Goal: Task Accomplishment & Management: Complete application form

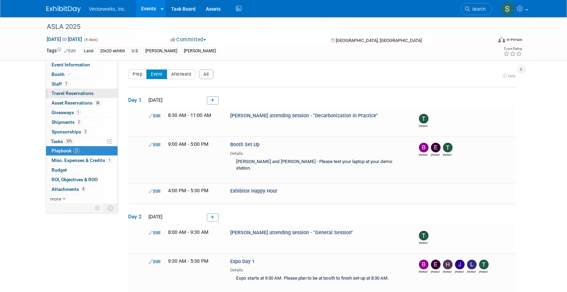
click at [65, 91] on span "Travel Reservations 0" at bounding box center [73, 92] width 42 height 5
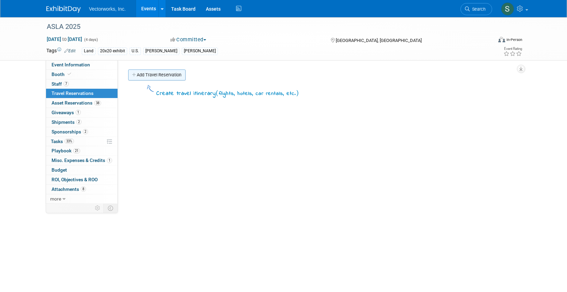
click at [145, 75] on link "Add Travel Reservation" at bounding box center [156, 74] width 57 height 11
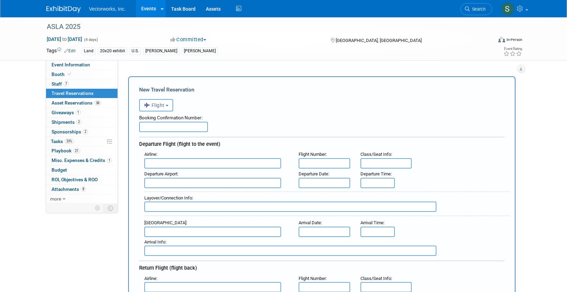
click at [158, 108] on button "Flight" at bounding box center [156, 105] width 34 height 12
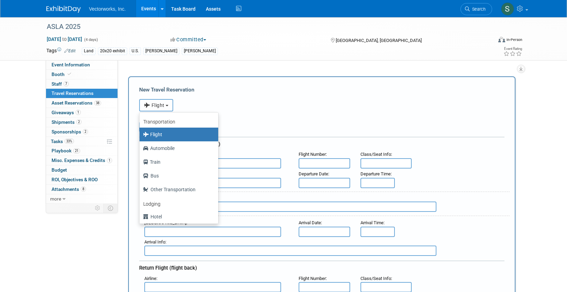
click at [158, 108] on button "Flight" at bounding box center [156, 105] width 34 height 12
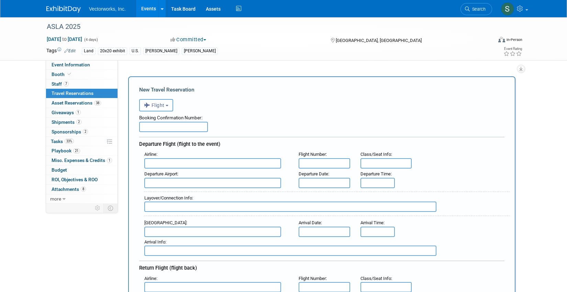
click at [173, 125] on input "text" at bounding box center [173, 127] width 69 height 10
paste input "F943Y6"
type input "F943Y6"
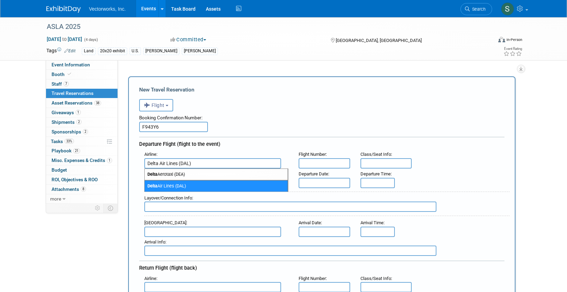
type input "Delta Air Lines (DAL)"
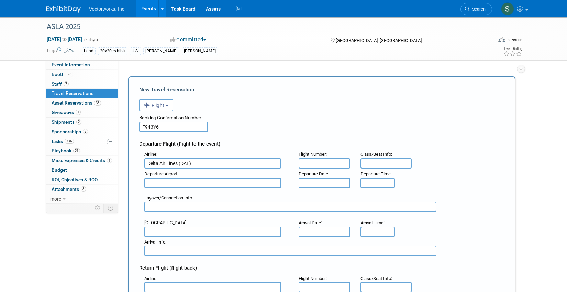
click at [330, 160] on input "text" at bounding box center [325, 163] width 52 height 10
type input "DL 2605"
type input "s"
type input "MSP - Minneapolis-St Paul International/Wold-Chamberlain Airport"
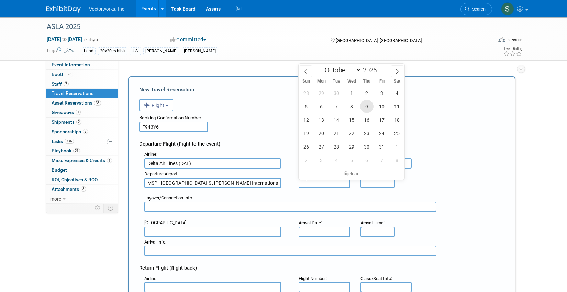
click at [368, 108] on span "9" at bounding box center [366, 106] width 13 height 13
type input "Oct 9, 2025"
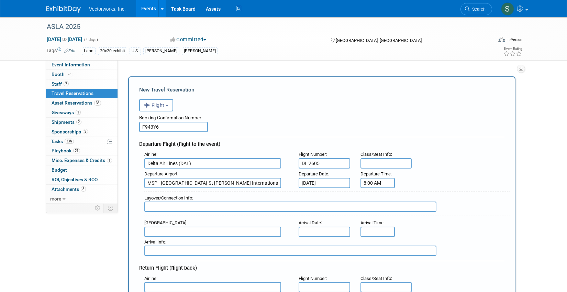
click at [383, 181] on input "8:00 AM" at bounding box center [377, 183] width 34 height 10
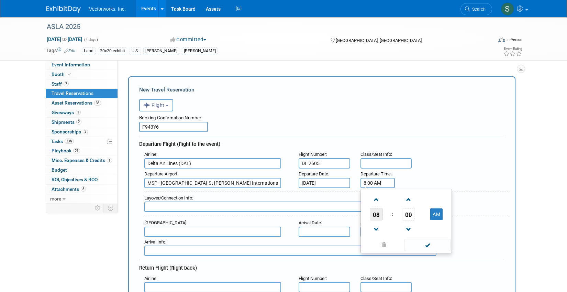
click at [378, 216] on span "08" at bounding box center [376, 214] width 13 height 12
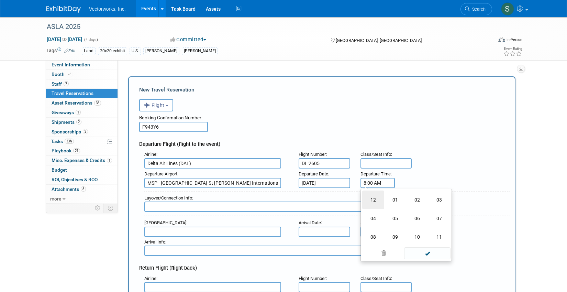
click at [373, 199] on td "12" at bounding box center [373, 199] width 22 height 19
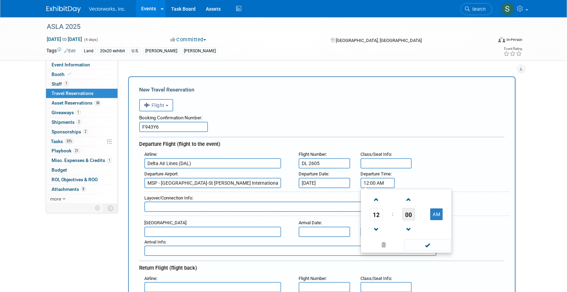
click at [408, 217] on span "00" at bounding box center [408, 214] width 13 height 12
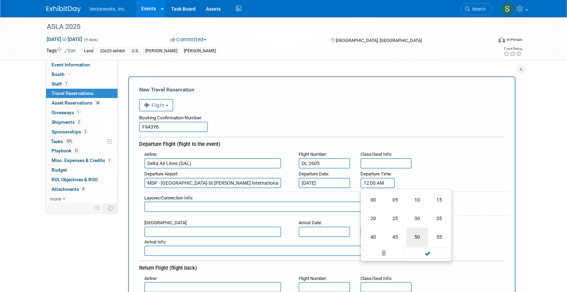
click at [417, 240] on td "50" at bounding box center [417, 236] width 22 height 19
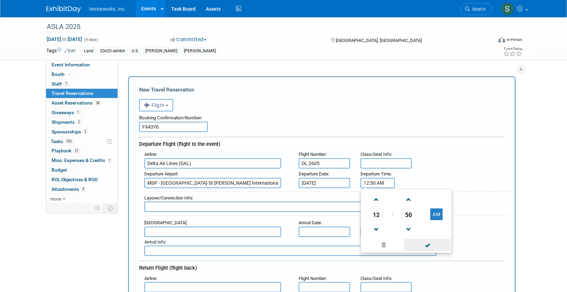
click at [427, 247] on span at bounding box center [427, 245] width 46 height 12
click at [386, 184] on input "12:50 AM" at bounding box center [377, 183] width 34 height 10
click at [436, 214] on button "AM" at bounding box center [436, 214] width 12 height 12
type input "12:50 PM"
click at [421, 242] on span at bounding box center [427, 245] width 46 height 12
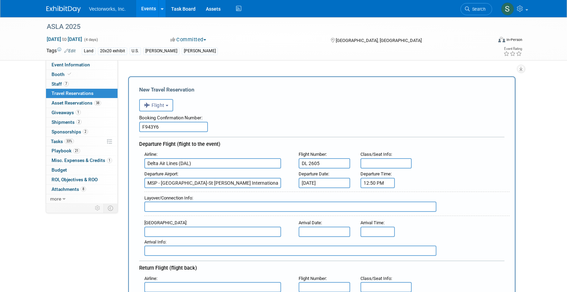
click at [244, 233] on input "text" at bounding box center [212, 231] width 137 height 10
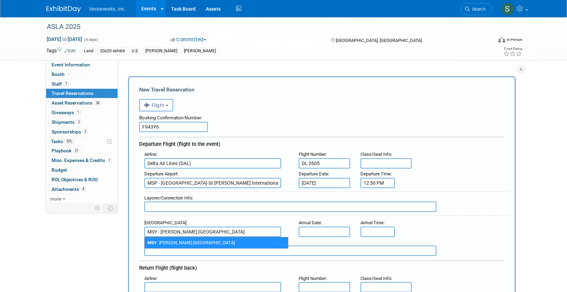
type input "MSY - Louis Armstrong New Orleans International Airport"
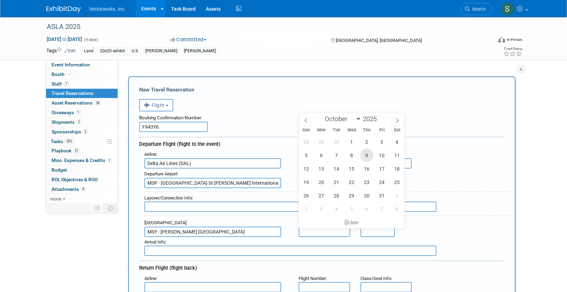
click at [364, 159] on span "9" at bounding box center [366, 154] width 13 height 13
type input "Oct 9, 2025"
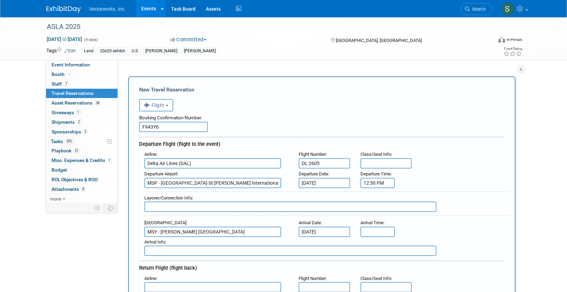
click at [385, 231] on input "text" at bounding box center [377, 231] width 34 height 10
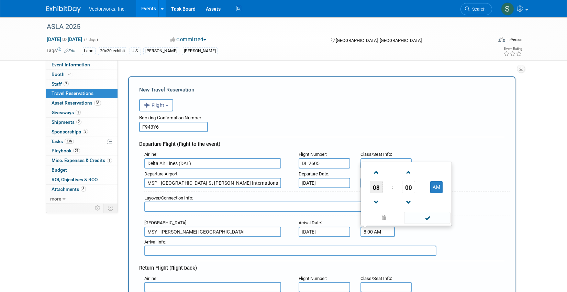
click at [373, 182] on span "08" at bounding box center [376, 187] width 13 height 12
click at [440, 167] on td "03" at bounding box center [439, 164] width 22 height 19
click at [408, 188] on span "00" at bounding box center [408, 187] width 13 height 12
click at [374, 179] on td "20" at bounding box center [373, 183] width 22 height 19
click at [406, 174] on span at bounding box center [409, 172] width 12 height 12
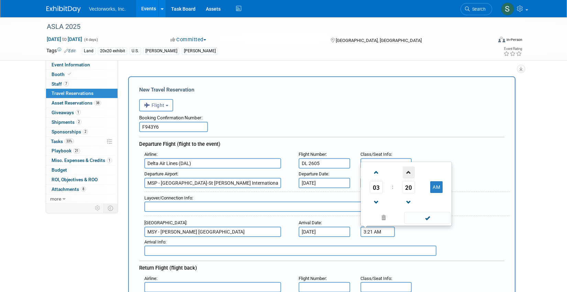
click at [406, 174] on span at bounding box center [409, 172] width 12 height 12
click at [436, 185] on button "AM" at bounding box center [436, 187] width 12 height 12
type input "3:22 PM"
click at [436, 214] on span at bounding box center [427, 218] width 46 height 12
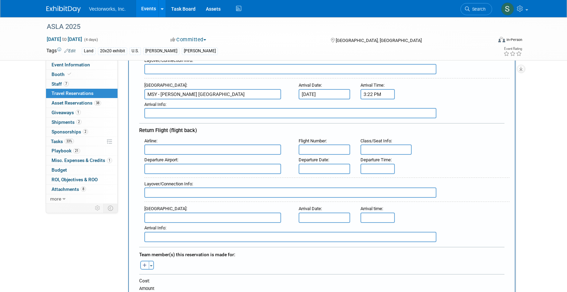
scroll to position [150, 0]
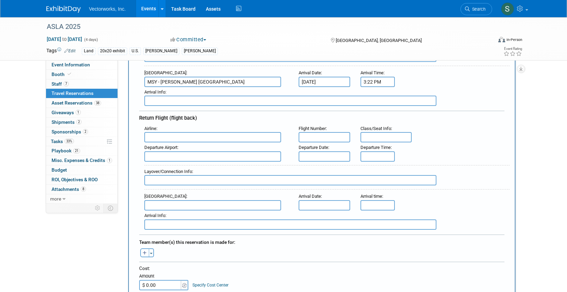
click at [217, 142] on div "Departure Airport :" at bounding box center [216, 151] width 154 height 19
click at [217, 133] on input "text" at bounding box center [212, 137] width 137 height 10
type input "Delta Air Lines (DAL)"
type input "DL 2695"
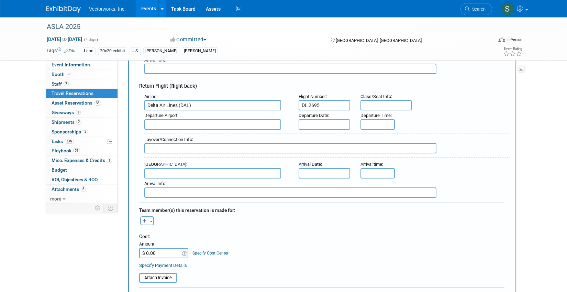
scroll to position [178, 0]
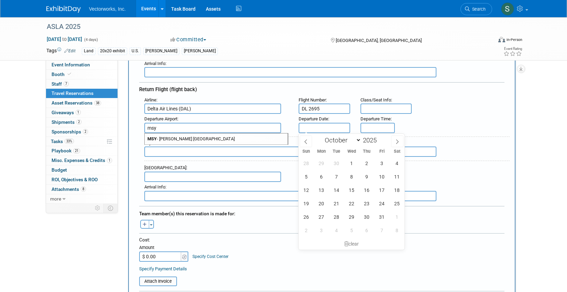
click at [172, 137] on span "MSY - Louis Armstrong New Orleans International Airport" at bounding box center [216, 138] width 143 height 11
type input "MSY - Louis Armstrong New Orleans International Airport"
click at [322, 129] on input "text" at bounding box center [325, 128] width 52 height 10
click at [324, 190] on span "13" at bounding box center [321, 189] width 13 height 13
type input "Oct 13, 2025"
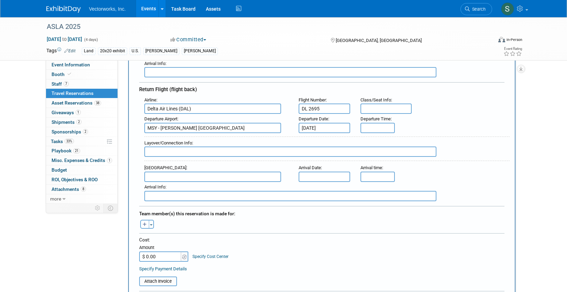
click at [371, 128] on input "text" at bounding box center [377, 128] width 34 height 10
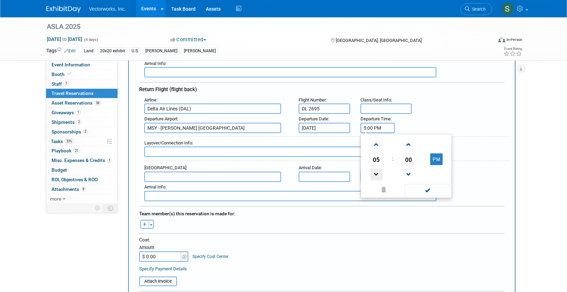
click at [377, 169] on span at bounding box center [376, 174] width 12 height 12
click at [406, 158] on span "00" at bounding box center [408, 159] width 13 height 12
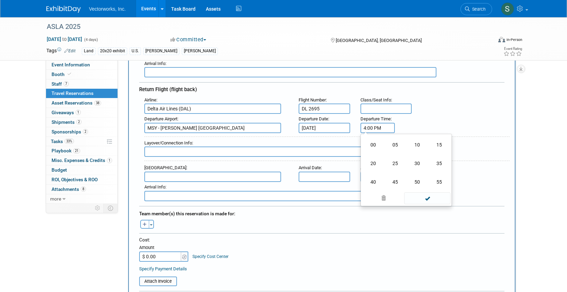
click at [394, 161] on td "25" at bounding box center [395, 163] width 22 height 19
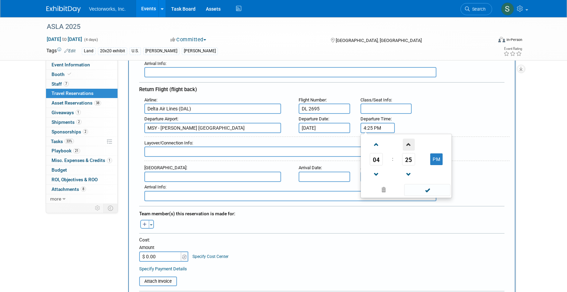
click at [407, 145] on span at bounding box center [409, 144] width 12 height 12
type input "4:27 PM"
click at [433, 192] on span at bounding box center [427, 190] width 46 height 12
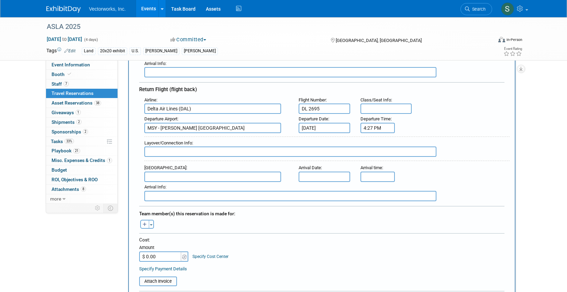
click at [214, 178] on input "text" at bounding box center [212, 176] width 137 height 10
type input "s"
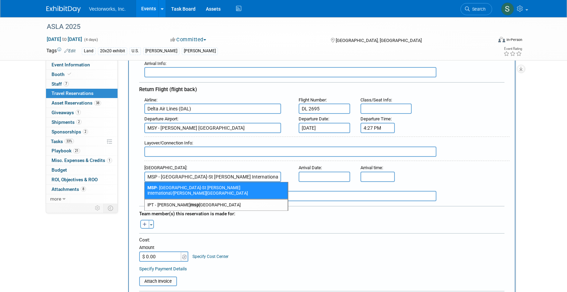
type input "MSP - Minneapolis-St Paul International/Wold-Chamberlain Airport"
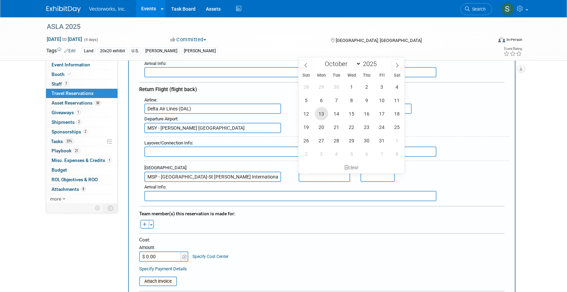
click at [320, 115] on span "13" at bounding box center [321, 113] width 13 height 13
type input "Oct 13, 2025"
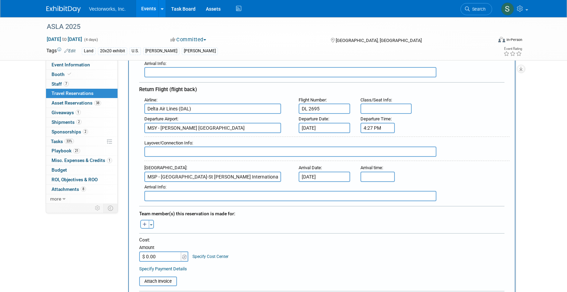
click at [382, 177] on input "text" at bounding box center [377, 176] width 34 height 10
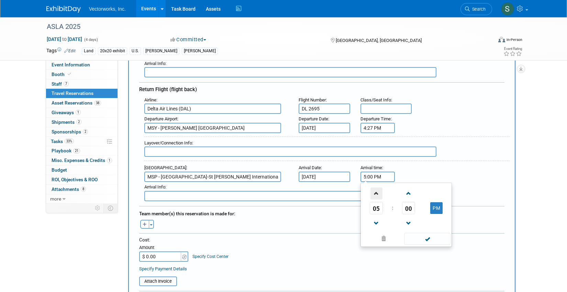
click at [373, 194] on span at bounding box center [376, 193] width 12 height 12
click at [409, 209] on span "00" at bounding box center [408, 208] width 13 height 12
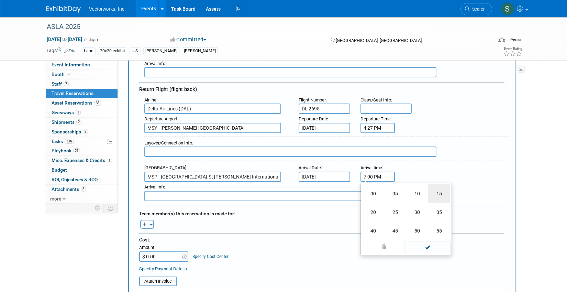
click at [433, 194] on td "15" at bounding box center [439, 193] width 22 height 19
type input "7:15 PM"
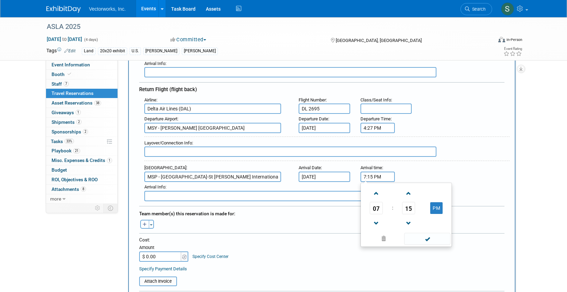
click at [427, 239] on span at bounding box center [427, 239] width 46 height 12
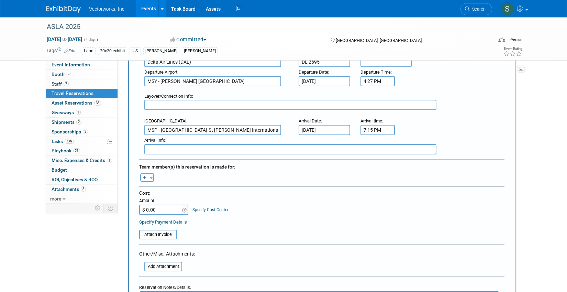
scroll to position [239, 0]
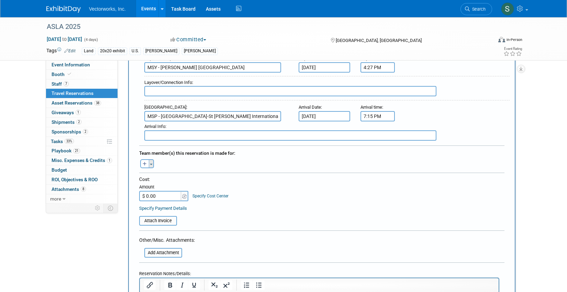
click at [152, 162] on button "Toggle Dropdown" at bounding box center [151, 163] width 5 height 9
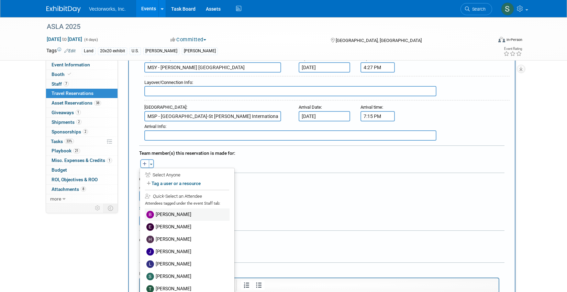
click at [169, 215] on label "Bryan Goff" at bounding box center [187, 214] width 85 height 12
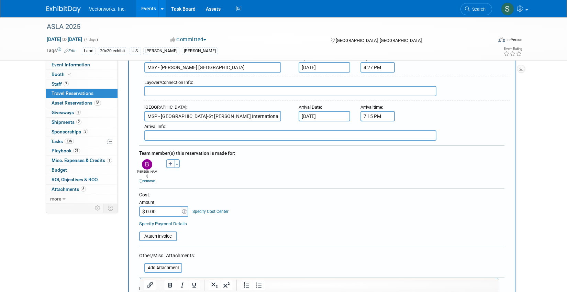
click at [164, 208] on input "$ 0.00" at bounding box center [160, 211] width 43 height 10
paste input "1,024"
type input "$ 1,024.00"
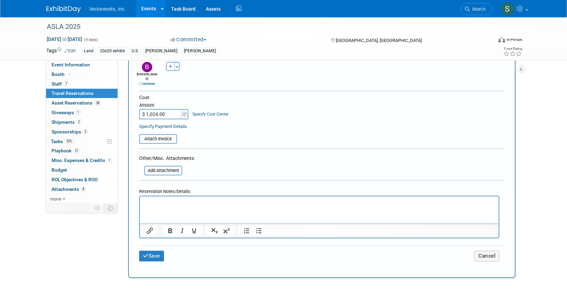
scroll to position [363, 0]
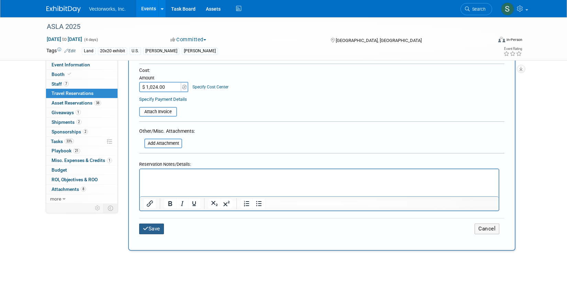
click at [146, 226] on icon "submit" at bounding box center [145, 228] width 5 height 5
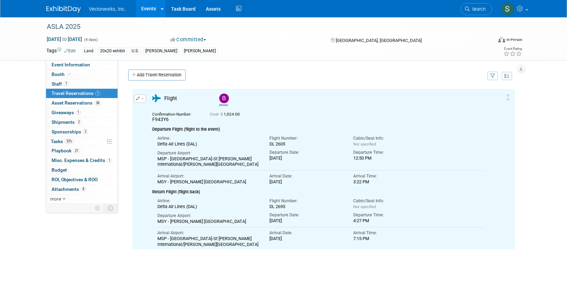
scroll to position [0, 0]
click at [177, 75] on link "Add Travel Reservation" at bounding box center [156, 74] width 57 height 11
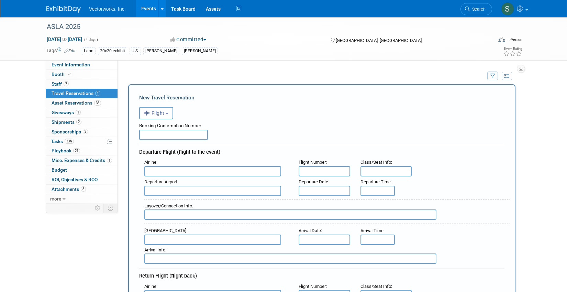
click at [166, 134] on input "text" at bounding box center [173, 135] width 69 height 10
paste input "AZBUZF"
type input "AZBUZF"
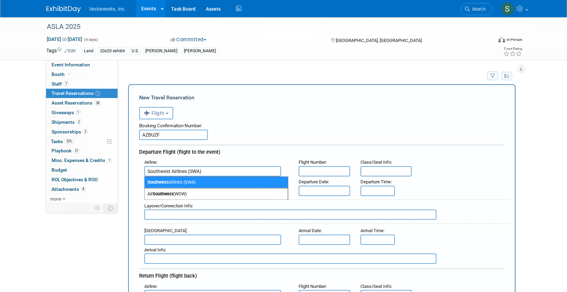
type input "Southwest Airlines (SWA)"
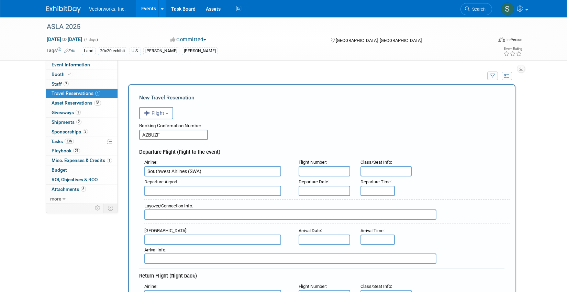
click at [308, 171] on input "text" at bounding box center [325, 171] width 52 height 10
type input "WN 1862"
type input "73H"
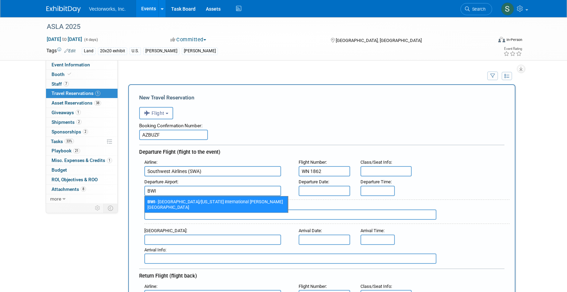
click at [255, 202] on span "BWI - Baltimore/Washington International Thurgood Marshall Airport" at bounding box center [216, 204] width 143 height 16
type input "BWI - Baltimore/Washington International Thurgood Marshall Airport"
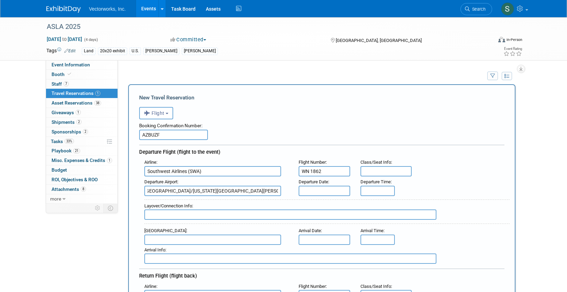
click at [332, 192] on input "text" at bounding box center [325, 191] width 52 height 10
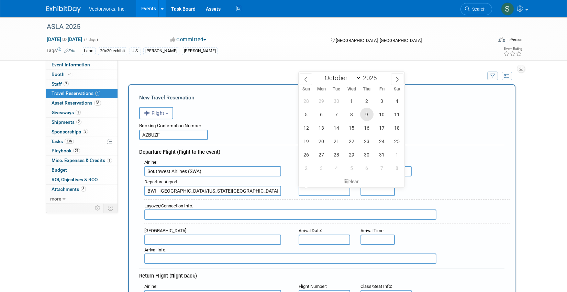
click at [363, 116] on span "9" at bounding box center [366, 114] width 13 height 13
type input "Oct 9, 2025"
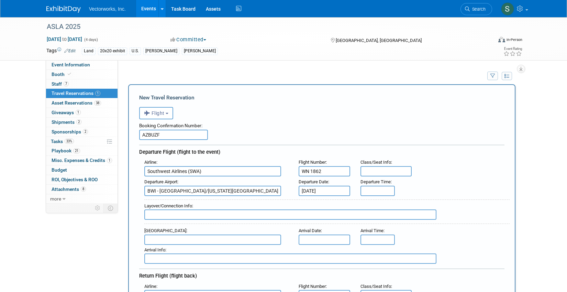
click at [376, 192] on input "text" at bounding box center [377, 191] width 34 height 10
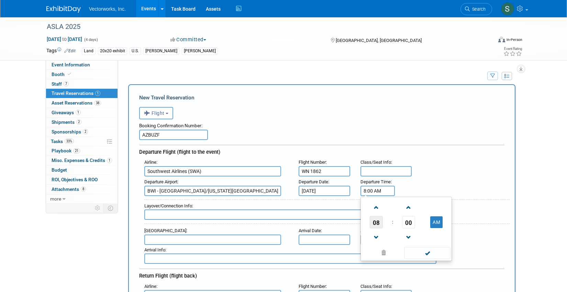
click at [375, 225] on span "08" at bounding box center [376, 222] width 13 height 12
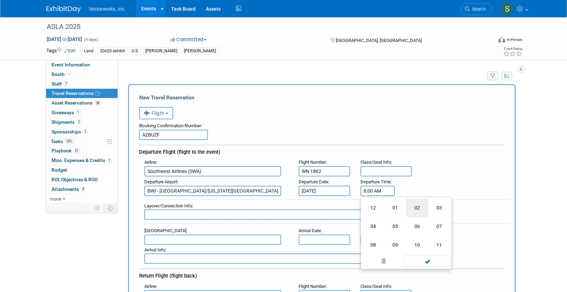
click at [419, 209] on td "02" at bounding box center [417, 207] width 22 height 19
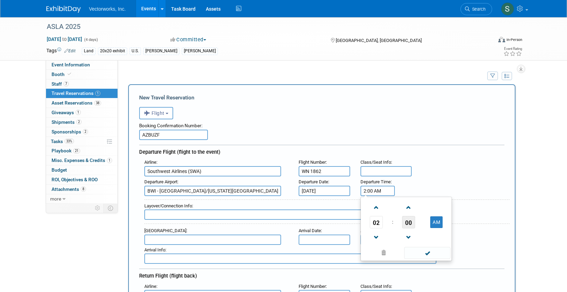
click at [408, 223] on span "00" at bounding box center [408, 222] width 13 height 12
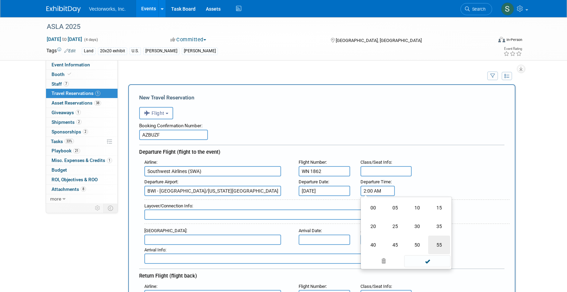
click at [435, 247] on td "55" at bounding box center [439, 244] width 22 height 19
type input "2:55 AM"
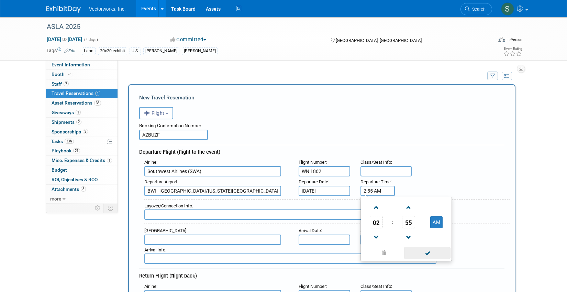
click at [429, 253] on span at bounding box center [427, 253] width 46 height 12
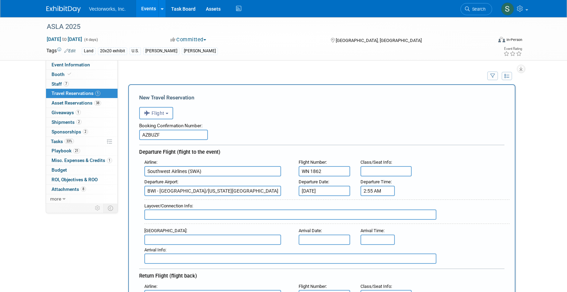
click at [321, 218] on input "text" at bounding box center [290, 214] width 292 height 10
click at [203, 246] on div "Arrival Info :" at bounding box center [326, 250] width 365 height 8
click at [204, 236] on input "text" at bounding box center [212, 239] width 137 height 10
type input "MSY - Louis Armstrong New Orleans International Airport"
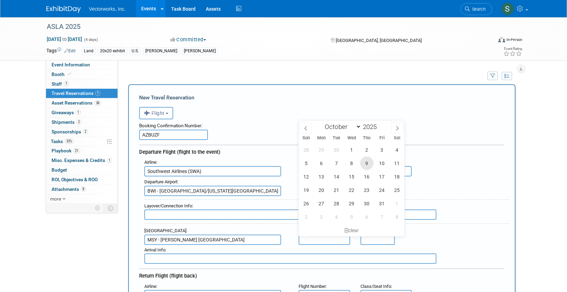
click at [366, 164] on span "9" at bounding box center [366, 162] width 13 height 13
type input "Oct 9, 2025"
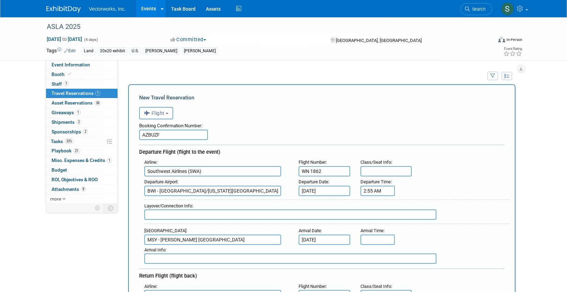
click at [370, 239] on input "text" at bounding box center [377, 239] width 34 height 10
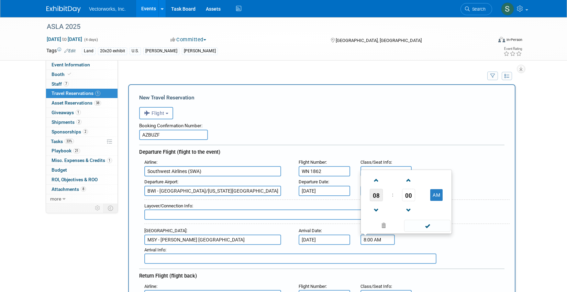
click at [376, 196] on span "08" at bounding box center [376, 195] width 13 height 12
click at [374, 191] on td "04" at bounding box center [373, 190] width 22 height 19
click at [407, 193] on span "00" at bounding box center [408, 195] width 13 height 12
click at [371, 208] on td "40" at bounding box center [373, 209] width 22 height 19
click at [439, 194] on button "AM" at bounding box center [436, 195] width 12 height 12
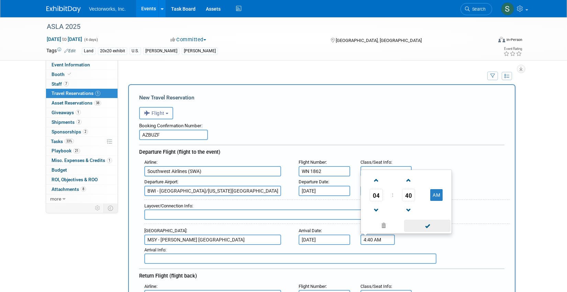
type input "4:40 PM"
click at [435, 225] on span at bounding box center [427, 226] width 46 height 12
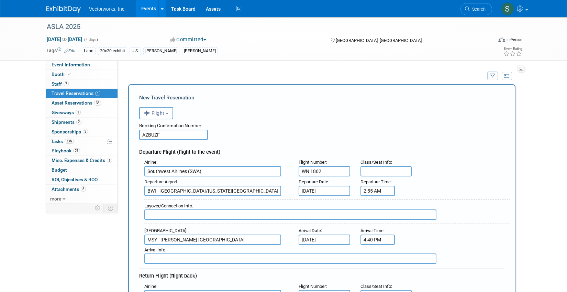
click at [385, 190] on input "2:55 AM" at bounding box center [377, 191] width 34 height 10
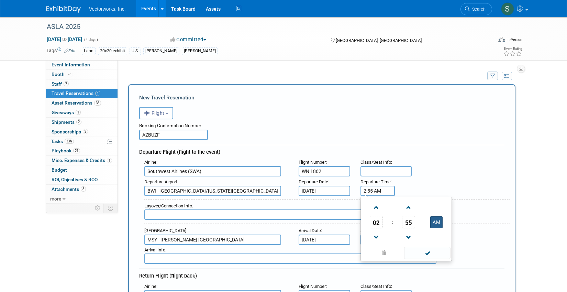
click at [440, 221] on button "AM" at bounding box center [436, 222] width 12 height 12
type input "2:55 PM"
click at [435, 257] on span at bounding box center [427, 253] width 46 height 12
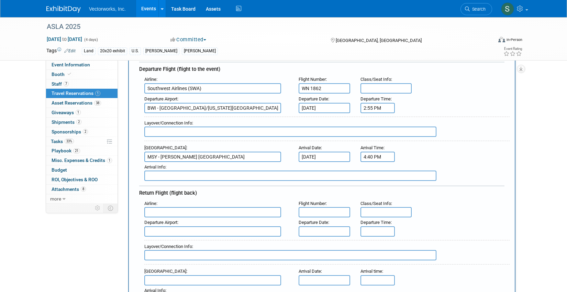
scroll to position [62, 0]
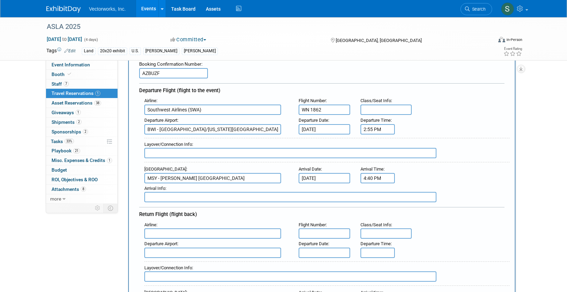
click at [173, 75] on input "AZBUZF" at bounding box center [173, 73] width 69 height 10
paste input "AR53GT"
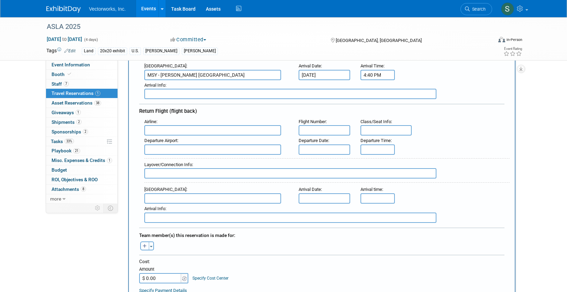
scroll to position [160, 0]
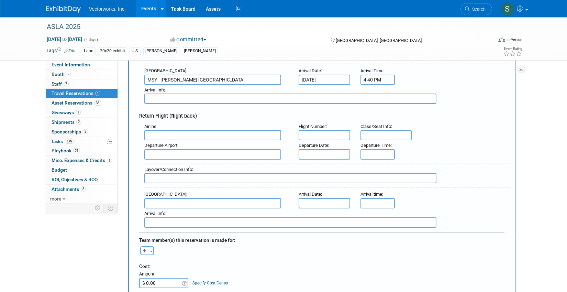
type input "AZBUZF // AR53GT"
click at [182, 135] on input "text" at bounding box center [212, 135] width 137 height 10
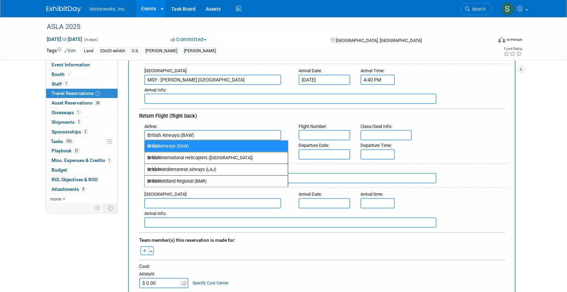
type input "British Airways (BAW)"
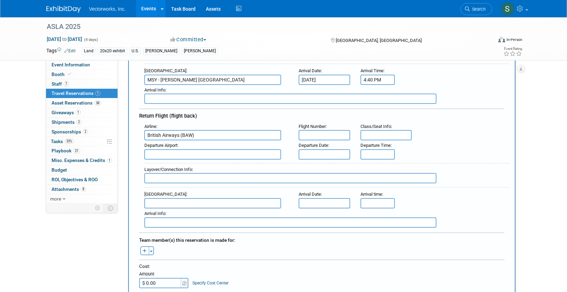
click at [314, 136] on input "text" at bounding box center [325, 135] width 52 height 10
type input "BA 0224"
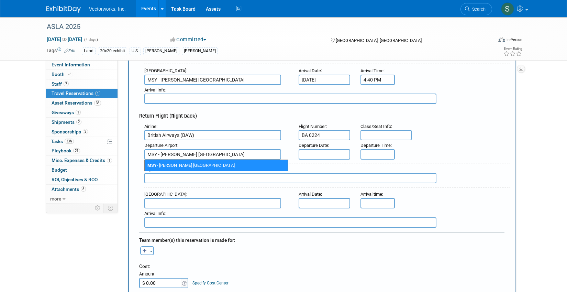
type input "MSY - Louis Armstrong New Orleans International Airport"
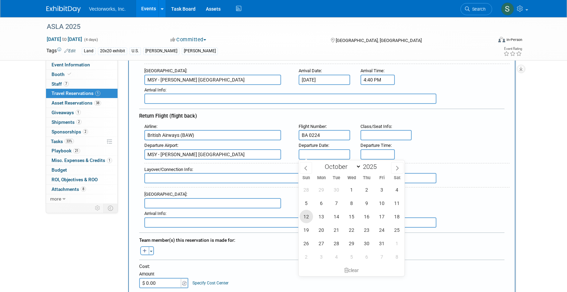
click at [304, 216] on span "12" at bounding box center [306, 216] width 13 height 13
type input "Oct 12, 2025"
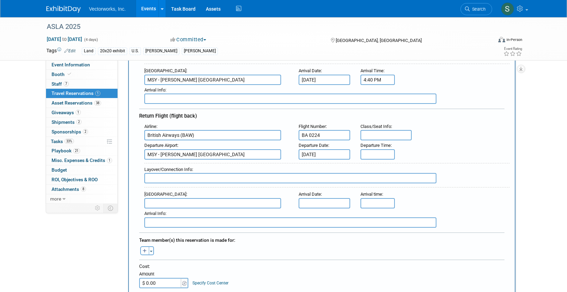
click at [376, 154] on input "text" at bounding box center [377, 154] width 34 height 10
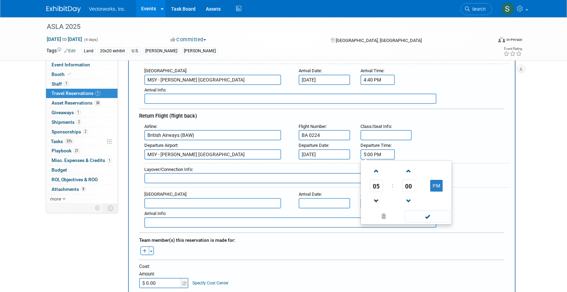
click at [373, 192] on link at bounding box center [376, 201] width 13 height 18
click at [375, 188] on span "04" at bounding box center [376, 185] width 13 height 12
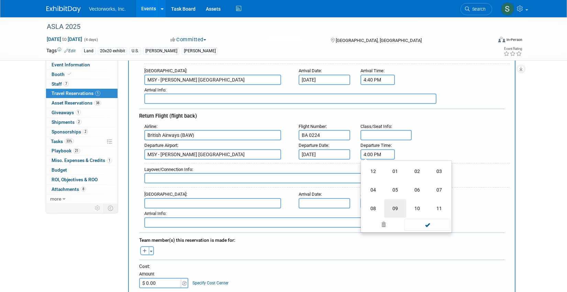
click at [390, 210] on td "09" at bounding box center [395, 208] width 22 height 19
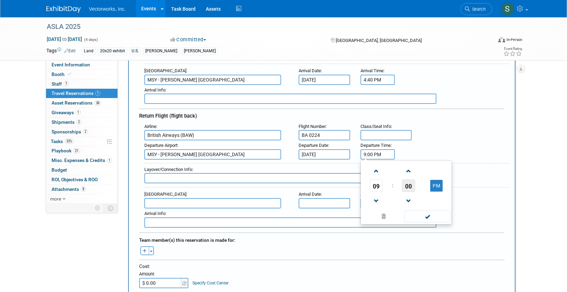
click at [405, 186] on span "00" at bounding box center [408, 185] width 13 height 12
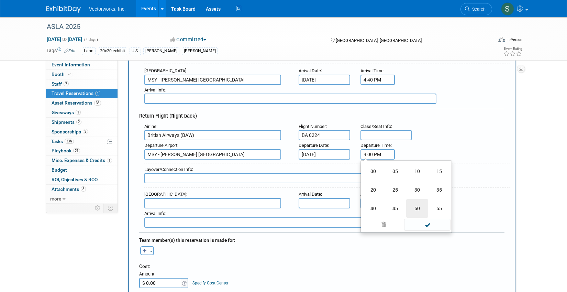
click at [416, 207] on td "50" at bounding box center [417, 208] width 22 height 19
type input "9:50 PM"
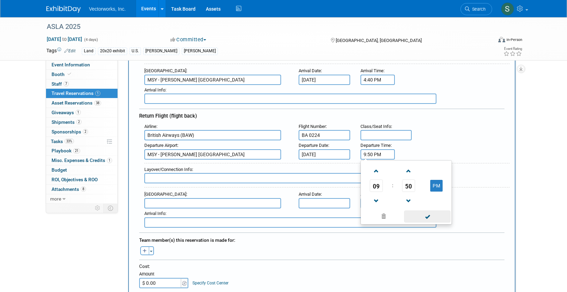
click at [418, 222] on span at bounding box center [427, 216] width 46 height 12
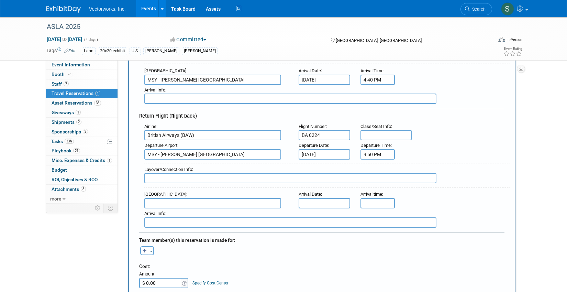
click at [246, 206] on input "text" at bounding box center [212, 203] width 137 height 10
type input "LHR - London Heathrow Airport"
click at [339, 202] on input "text" at bounding box center [325, 203] width 52 height 10
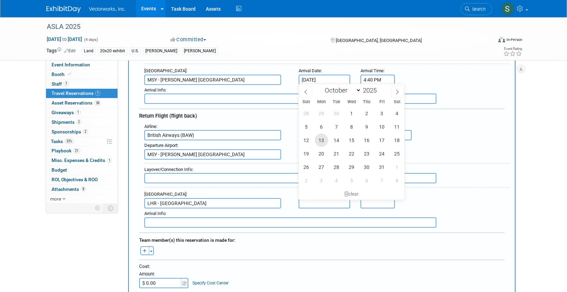
click at [325, 136] on span "13" at bounding box center [321, 139] width 13 height 13
type input "Oct 13, 2025"
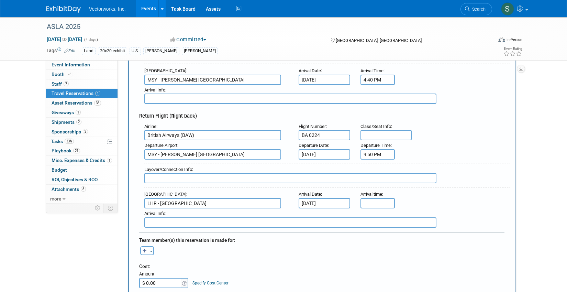
click at [376, 199] on input "text" at bounding box center [377, 203] width 34 height 10
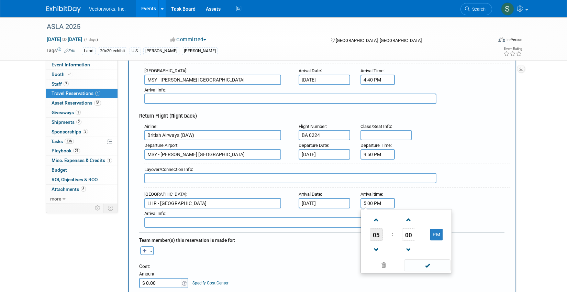
click at [376, 234] on span "05" at bounding box center [376, 234] width 13 height 12
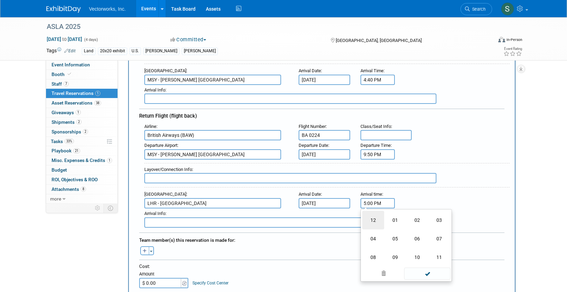
click at [375, 223] on td "12" at bounding box center [373, 220] width 22 height 19
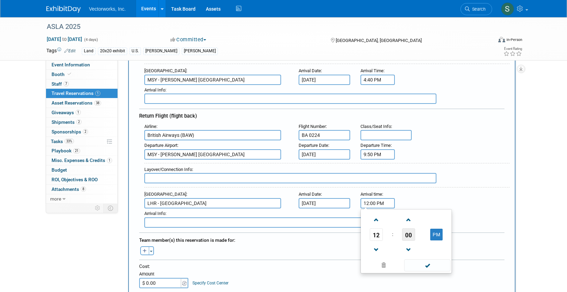
click at [406, 237] on span "00" at bounding box center [408, 234] width 13 height 12
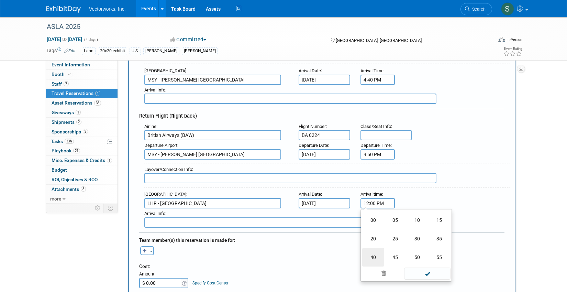
click at [371, 256] on td "40" at bounding box center [373, 257] width 22 height 19
type input "12:40 PM"
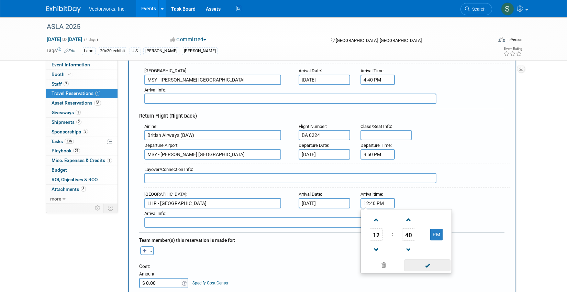
click at [431, 264] on span at bounding box center [427, 265] width 46 height 12
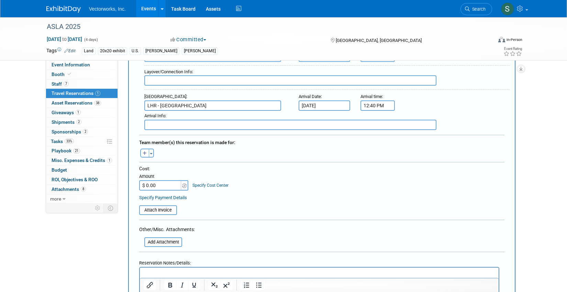
scroll to position [259, 0]
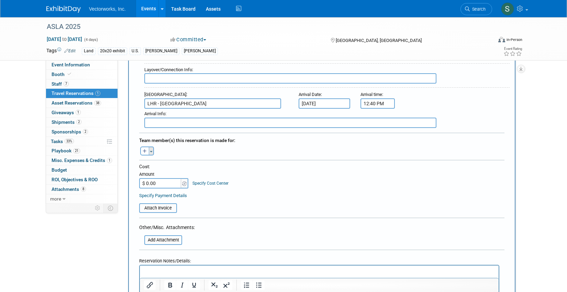
click at [149, 153] on button "Toggle Dropdown" at bounding box center [151, 150] width 5 height 9
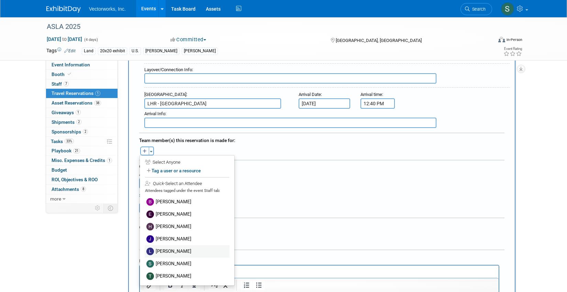
click at [166, 247] on label "Lee Draminski" at bounding box center [187, 251] width 85 height 12
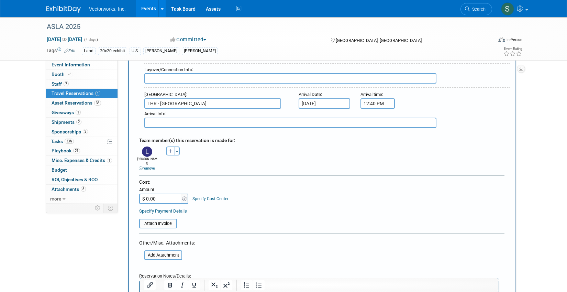
click at [162, 193] on input "$ 0.00" at bounding box center [160, 198] width 43 height 10
paste input "488"
type input "$ 488.00"
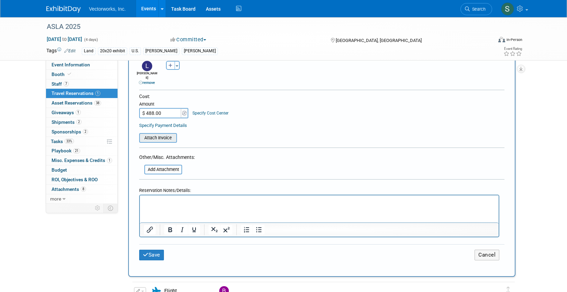
scroll to position [390, 0]
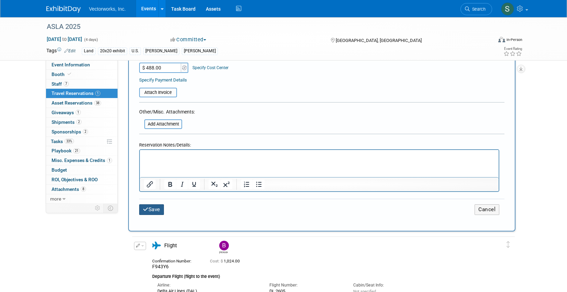
click at [153, 204] on button "Save" at bounding box center [151, 209] width 25 height 11
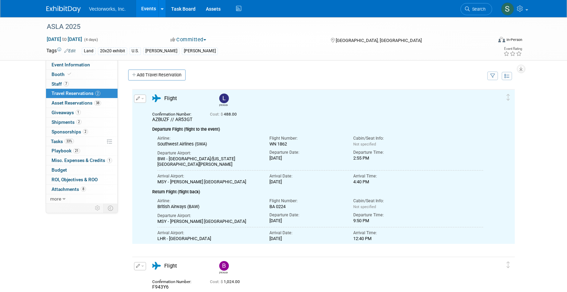
scroll to position [0, 0]
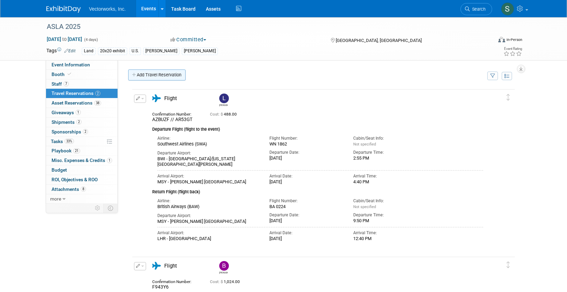
click at [164, 72] on link "Add Travel Reservation" at bounding box center [156, 74] width 57 height 11
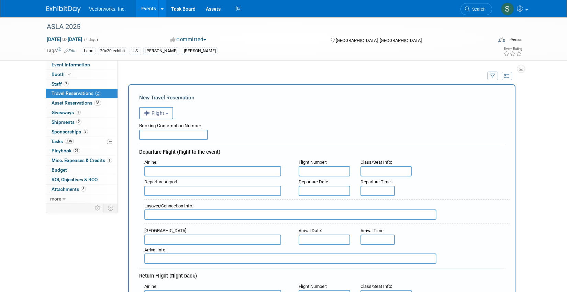
click at [198, 138] on input "text" at bounding box center [173, 135] width 69 height 10
paste input "ATEQAM"
type input "ATEQAM"
type input "WestJet (WJA)"
type input "WS 5404"
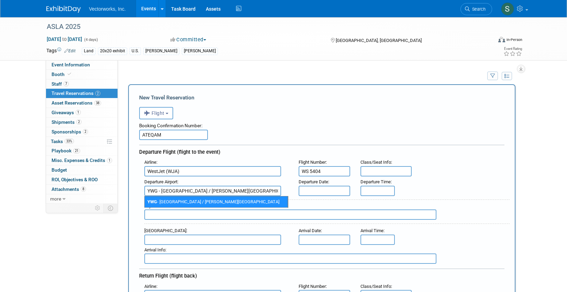
type input "YWG - Winnipeg / James Armstrong Richardson International Airport"
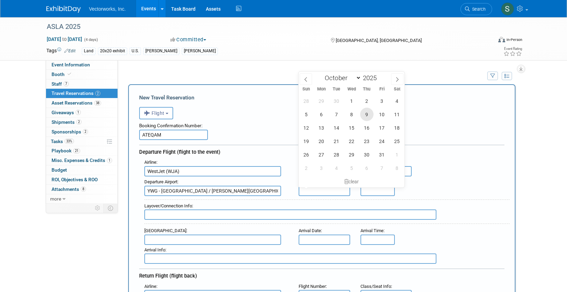
click at [370, 116] on span "9" at bounding box center [366, 114] width 13 height 13
type input "Oct 9, 2025"
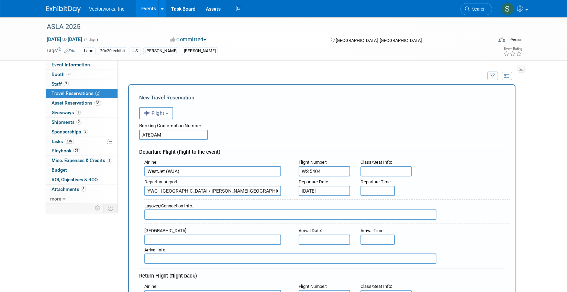
click at [367, 193] on input "text" at bounding box center [377, 191] width 34 height 10
type input "8:00 AM"
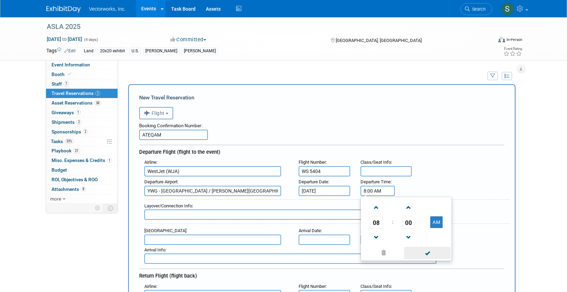
click at [420, 251] on span at bounding box center [427, 253] width 46 height 12
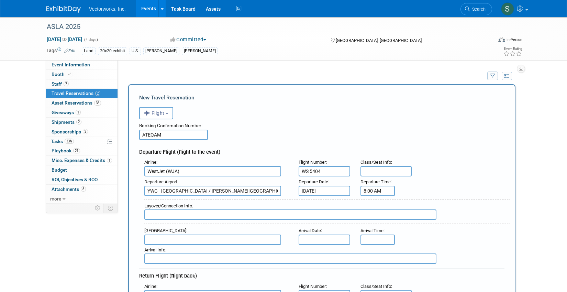
click at [253, 240] on input "text" at bounding box center [212, 239] width 137 height 10
type input "MSY - Louis Armstrong New Orleans International Airport"
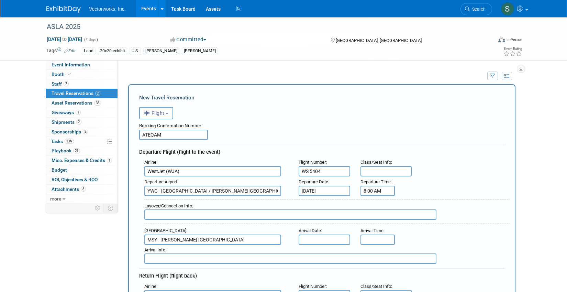
click at [198, 212] on input "text" at bounding box center [290, 214] width 292 height 10
type input "Arrives MSP 9:30am // Departs MSP 12:50pm"
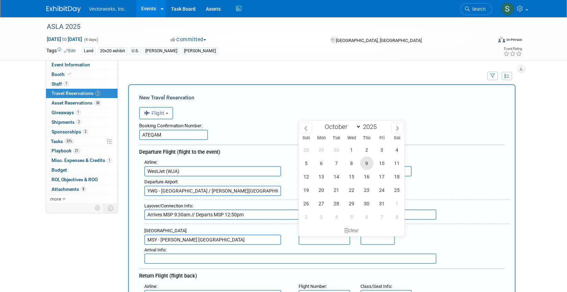
click at [364, 163] on span "9" at bounding box center [366, 162] width 13 height 13
type input "Oct 9, 2025"
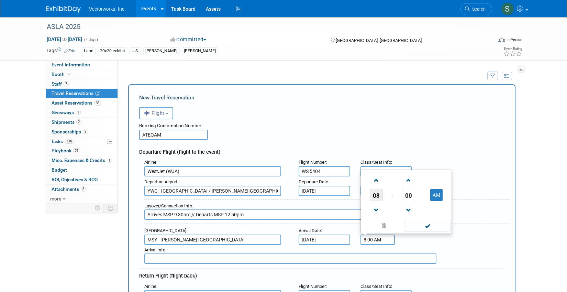
click at [375, 194] on span "08" at bounding box center [376, 195] width 13 height 12
click at [440, 171] on td "03" at bounding box center [439, 172] width 22 height 19
click at [409, 196] on span "00" at bounding box center [408, 195] width 13 height 12
click at [377, 193] on td "20" at bounding box center [373, 190] width 22 height 19
click at [410, 178] on span at bounding box center [409, 180] width 12 height 12
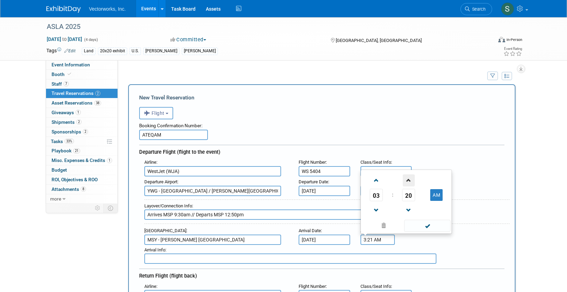
click at [410, 178] on span at bounding box center [409, 180] width 12 height 12
click at [438, 195] on button "AM" at bounding box center [436, 195] width 12 height 12
type input "3:22 PM"
click at [436, 225] on span at bounding box center [427, 226] width 46 height 12
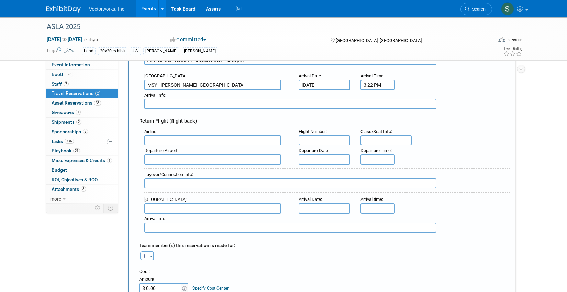
scroll to position [177, 0]
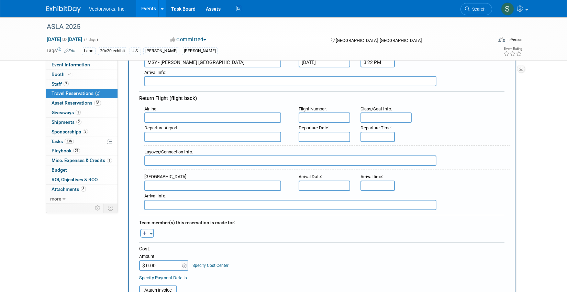
click at [192, 119] on input "text" at bounding box center [212, 117] width 137 height 10
type input "M"
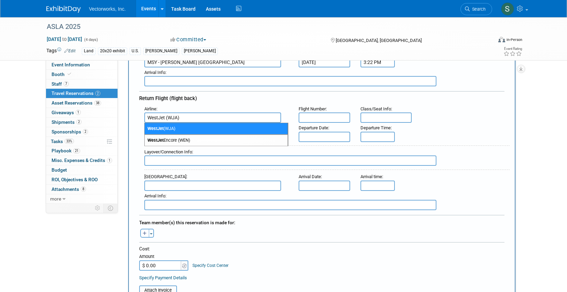
type input "WestJet (WJA)"
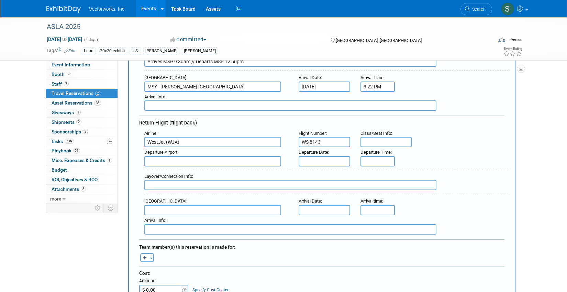
scroll to position [157, 0]
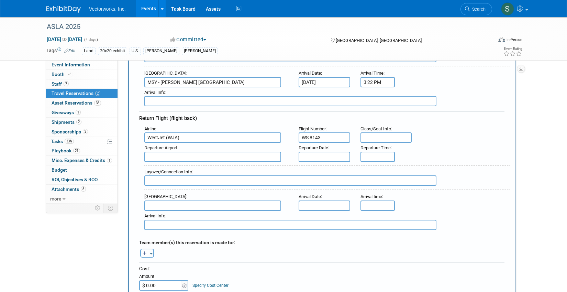
type input "WS 8143"
type input "MSY - Louis Armstrong New Orleans International Airport"
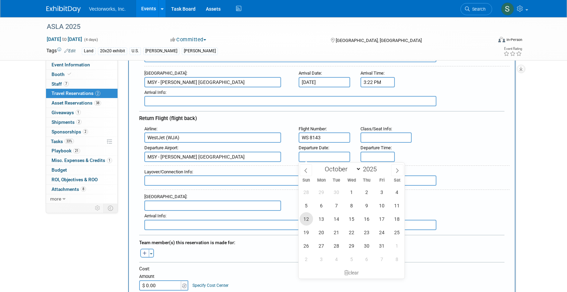
click at [311, 220] on span "12" at bounding box center [306, 218] width 13 height 13
type input "Oct 12, 2025"
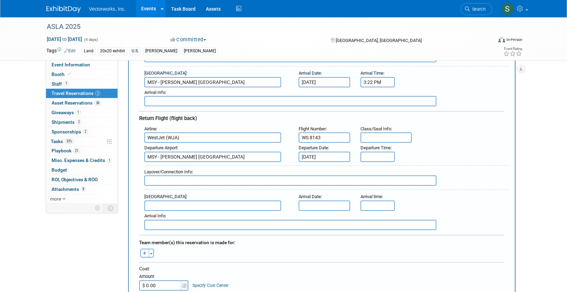
click at [381, 155] on input "text" at bounding box center [377, 157] width 34 height 10
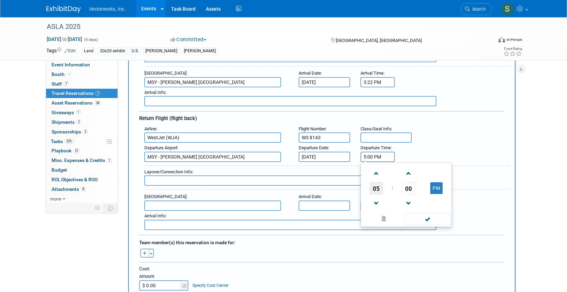
click at [376, 190] on span "05" at bounding box center [376, 188] width 13 height 12
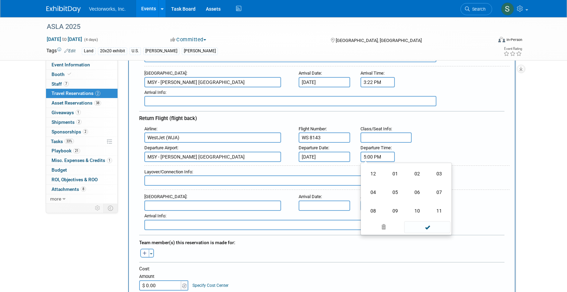
click at [376, 190] on td "04" at bounding box center [373, 192] width 22 height 19
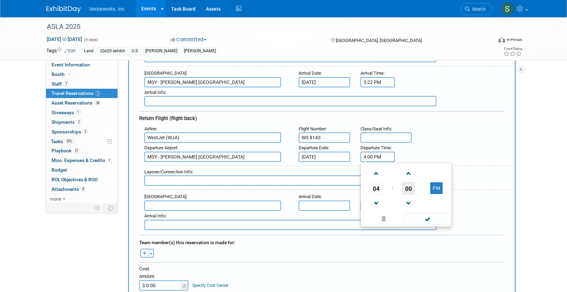
click at [406, 189] on span "00" at bounding box center [408, 188] width 13 height 12
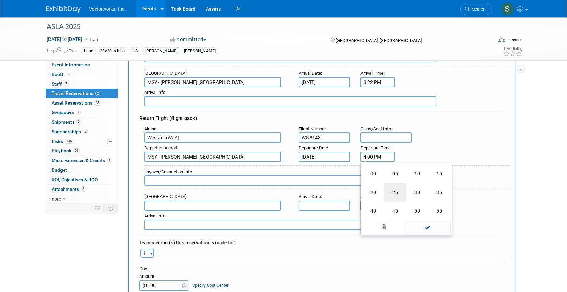
click at [398, 189] on td "25" at bounding box center [395, 192] width 22 height 19
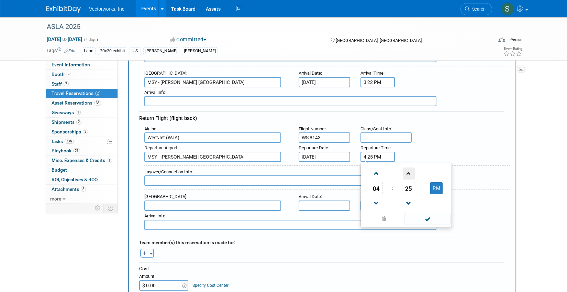
click at [410, 174] on span at bounding box center [409, 173] width 12 height 12
type input "4:27 PM"
click at [421, 221] on span at bounding box center [427, 219] width 46 height 12
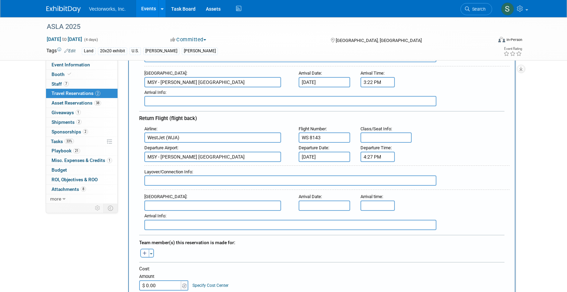
click at [231, 180] on input "text" at bounding box center [290, 180] width 292 height 10
type input "Arrives MSP 7:15pm // Departs MSP 9:55pm"
type input "YWG - Winnipeg / James Armstrong Richardson International Airport"
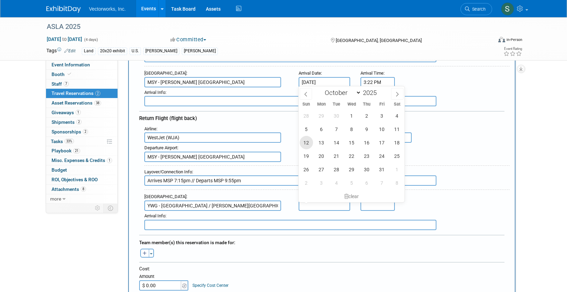
click at [309, 139] on span "12" at bounding box center [306, 142] width 13 height 13
type input "Oct 12, 2025"
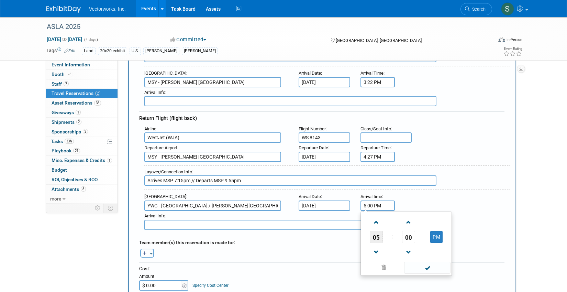
click at [374, 240] on span "05" at bounding box center [376, 237] width 13 height 12
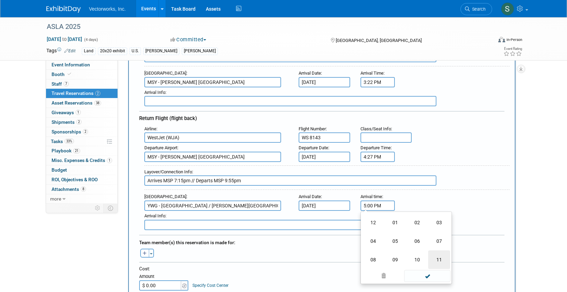
click at [434, 256] on td "11" at bounding box center [439, 259] width 22 height 19
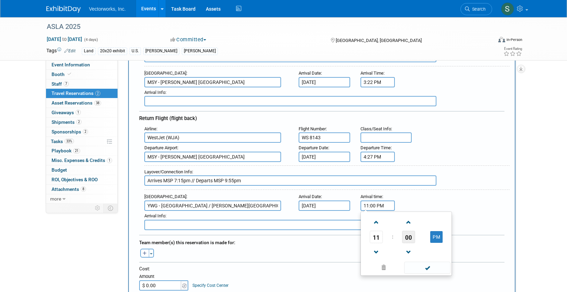
click at [407, 238] on span "00" at bounding box center [408, 237] width 13 height 12
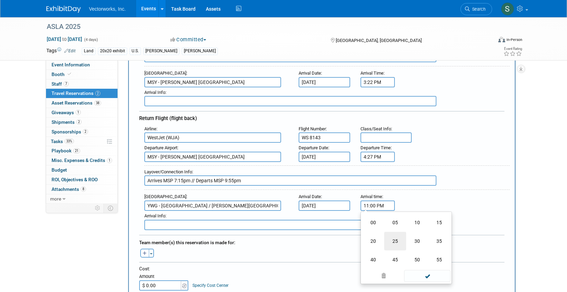
click at [393, 244] on td "25" at bounding box center [395, 241] width 22 height 19
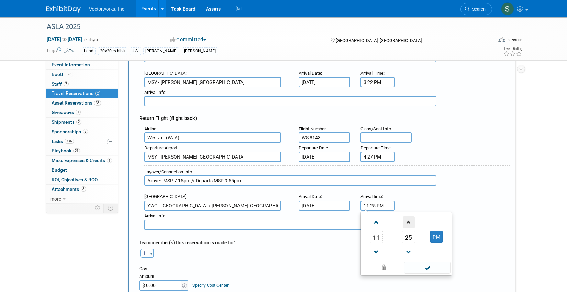
click at [413, 220] on span at bounding box center [409, 222] width 12 height 12
type input "11:27 PM"
click at [418, 270] on span at bounding box center [427, 267] width 46 height 12
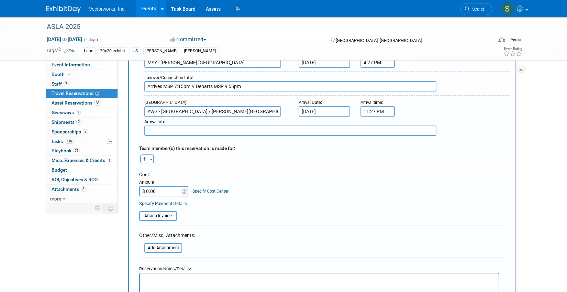
scroll to position [290, 0]
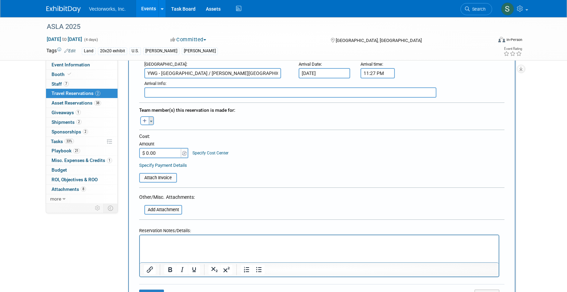
click at [151, 119] on button "Toggle Dropdown" at bounding box center [151, 120] width 5 height 9
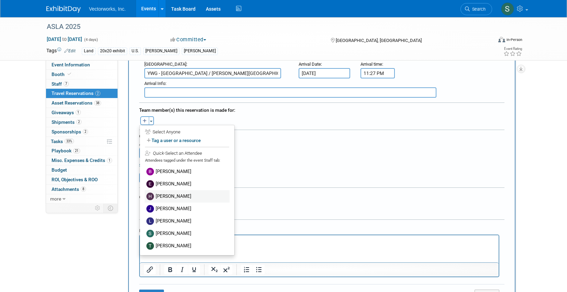
click at [177, 194] on label "Henry Amogu" at bounding box center [187, 196] width 85 height 12
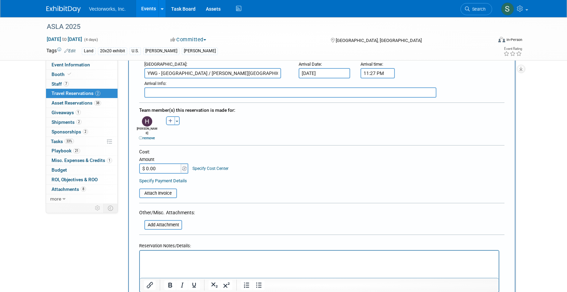
click at [163, 164] on input "$ 0.00" at bounding box center [160, 168] width 43 height 10
paste input "1,262"
type input "$ 1,262.00"
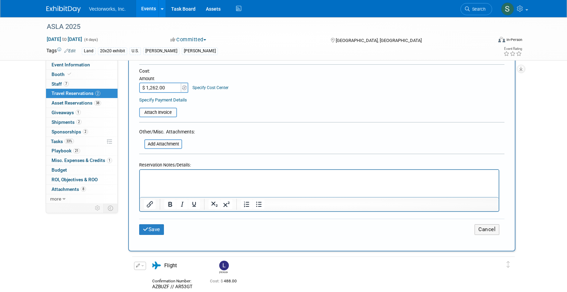
scroll to position [387, 0]
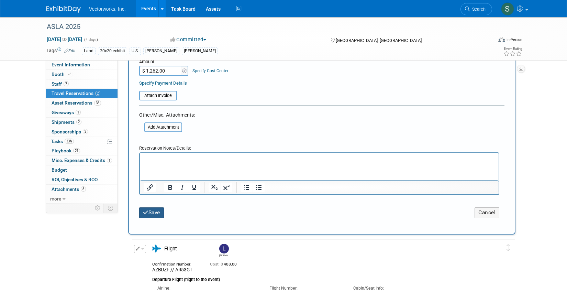
click at [151, 213] on button "Save" at bounding box center [151, 212] width 25 height 11
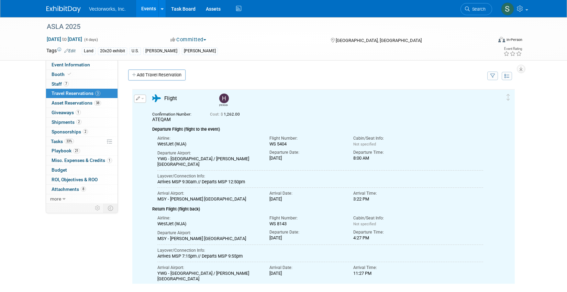
scroll to position [0, 0]
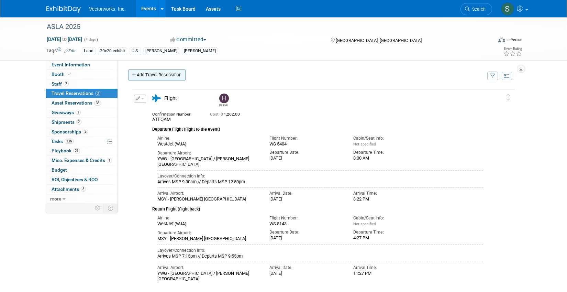
click at [154, 76] on link "Add Travel Reservation" at bounding box center [156, 74] width 57 height 11
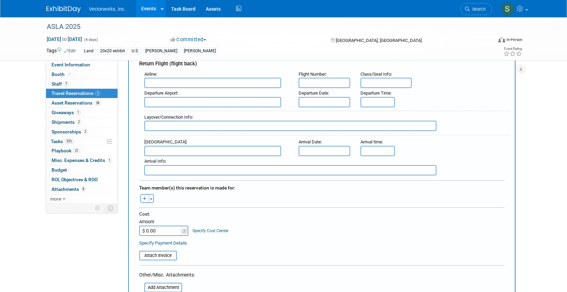
scroll to position [261, 0]
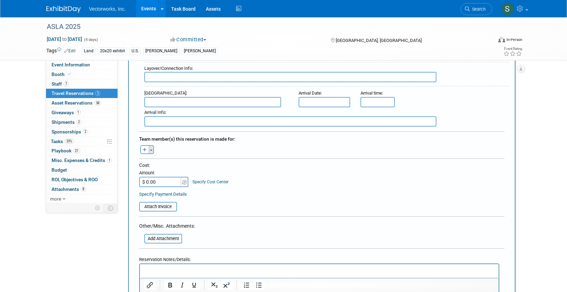
click at [151, 150] on span "button" at bounding box center [151, 149] width 3 height 1
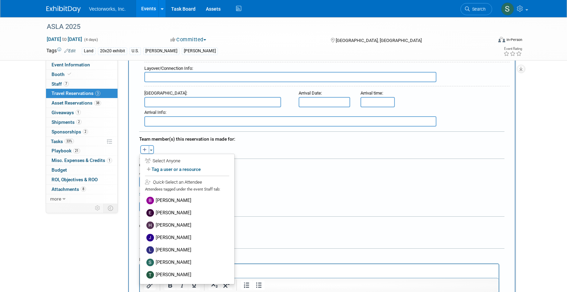
click at [264, 222] on form "<i class="fas fa-plane" style="padding: 6px 4px 6px 1px;"></i> Flight <i class=…" at bounding box center [321, 85] width 365 height 487
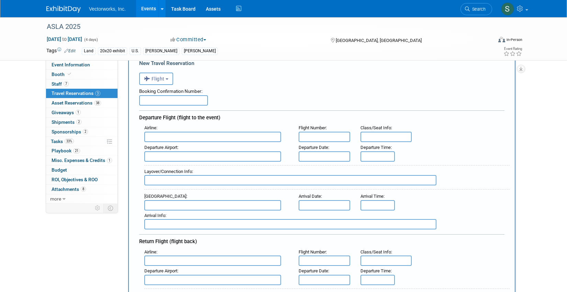
scroll to position [26, 0]
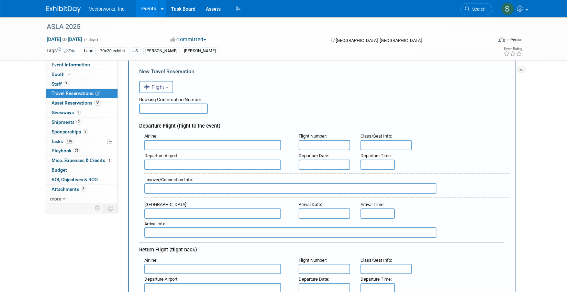
click at [196, 112] on input "text" at bounding box center [173, 108] width 69 height 10
paste input "EVYXFC"
type input "EVYXFC"
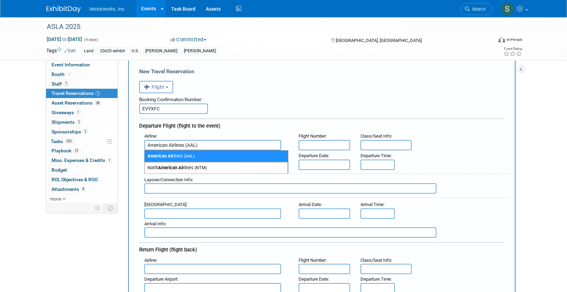
type input "American Airlines (AAL)"
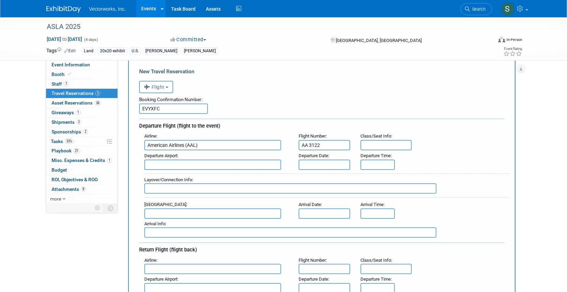
type input "AA 3122"
type input "DCA - Ronald Reagan Washington National Airport"
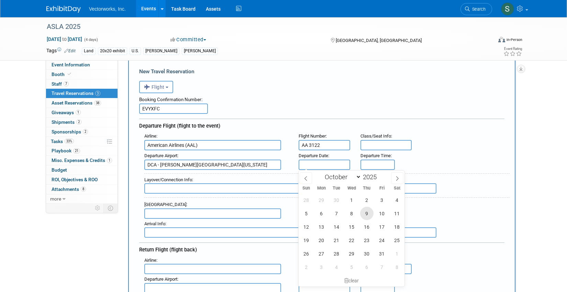
click at [369, 212] on span "9" at bounding box center [366, 212] width 13 height 13
type input "Oct 9, 2025"
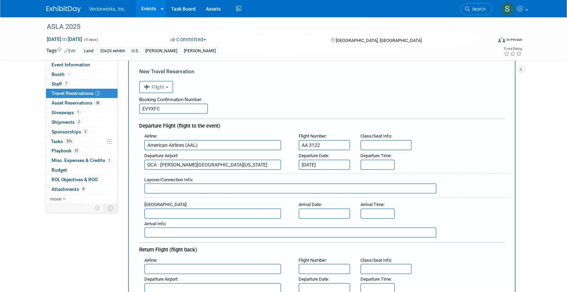
click at [372, 165] on input "text" at bounding box center [377, 164] width 34 height 10
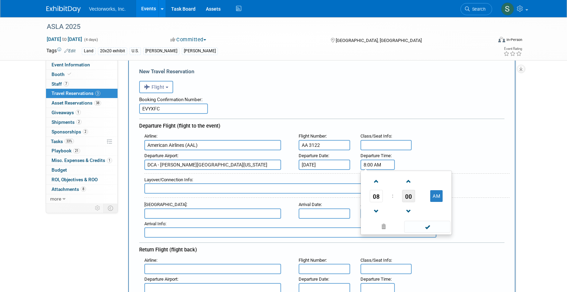
click at [405, 198] on span "00" at bounding box center [408, 196] width 13 height 12
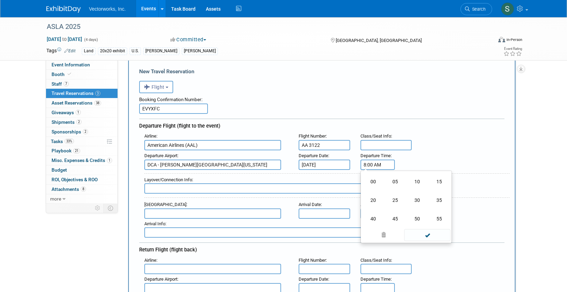
click at [380, 201] on td "20" at bounding box center [373, 200] width 22 height 19
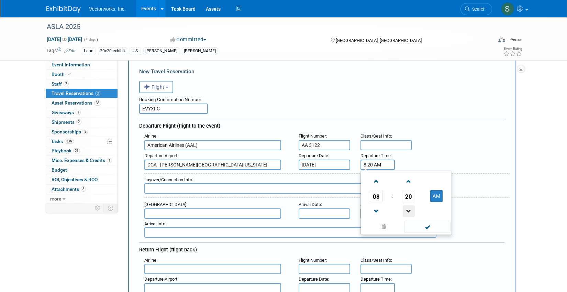
click at [406, 211] on span at bounding box center [409, 211] width 12 height 12
type input "8:19 AM"
click at [424, 227] on span at bounding box center [427, 227] width 46 height 12
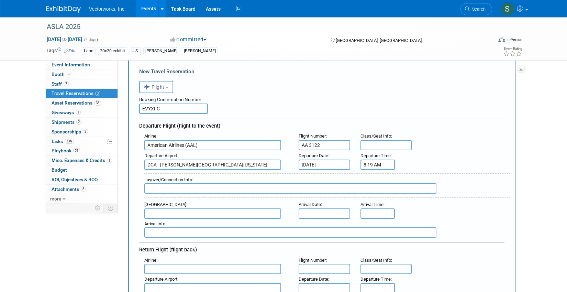
click at [187, 212] on input "text" at bounding box center [212, 213] width 137 height 10
type input "MSY - Louis Armstrong New Orleans International Airport"
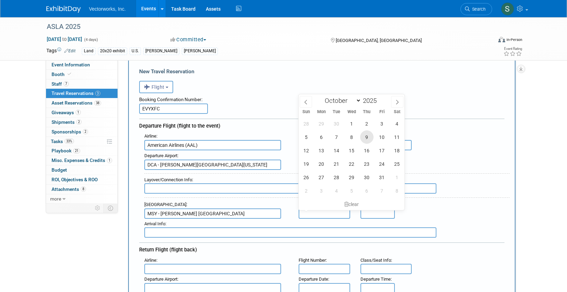
click at [369, 134] on span "9" at bounding box center [366, 136] width 13 height 13
type input "Oct 9, 2025"
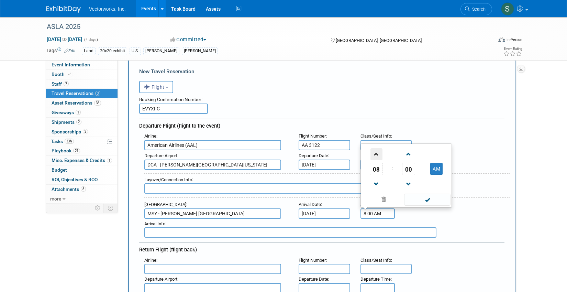
click at [375, 155] on span at bounding box center [376, 154] width 12 height 12
click at [408, 170] on span "00" at bounding box center [408, 169] width 13 height 12
click at [394, 148] on td "05" at bounding box center [395, 146] width 22 height 19
click at [410, 153] on span at bounding box center [409, 154] width 12 height 12
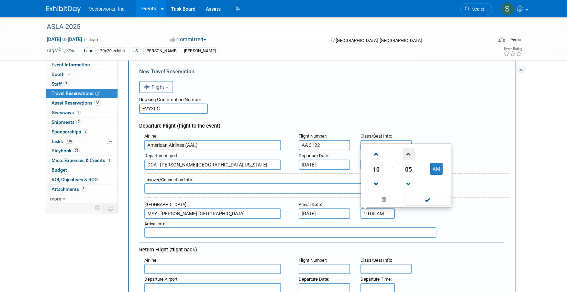
type input "10:06 AM"
click at [434, 201] on span at bounding box center [427, 199] width 46 height 12
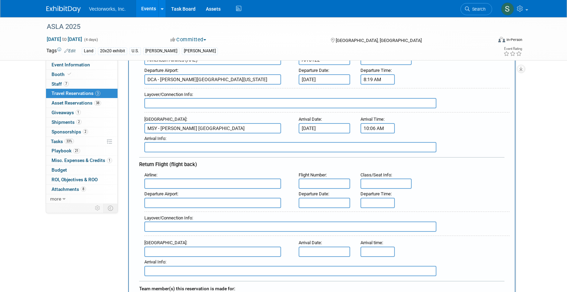
scroll to position [112, 0]
click at [227, 185] on input "text" at bounding box center [212, 182] width 137 height 10
type input "m"
type input "American Airlines (AAL)"
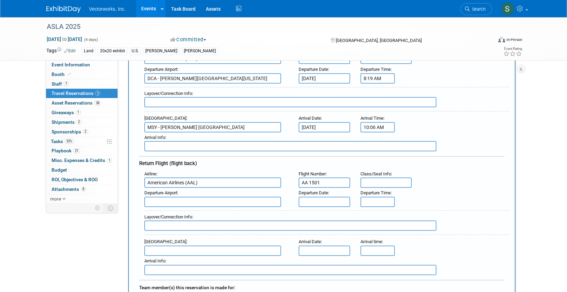
type input "AA 1501"
type input "MSY - Louis Armstrong New Orleans International Airport"
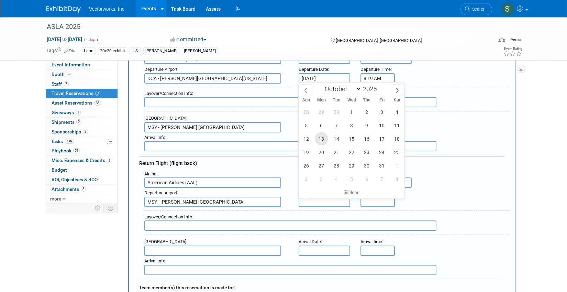
click at [323, 139] on span "13" at bounding box center [321, 138] width 13 height 13
type input "Oct 13, 2025"
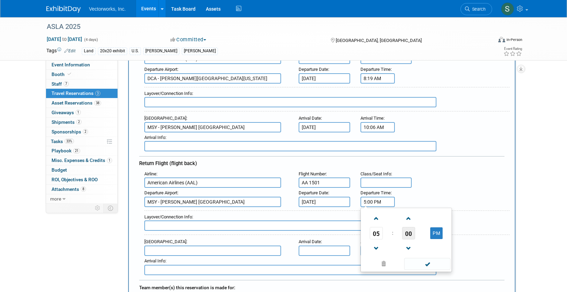
click at [410, 235] on span "00" at bounding box center [408, 233] width 13 height 12
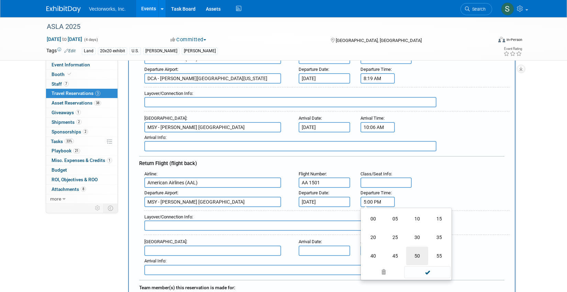
click at [421, 253] on td "50" at bounding box center [417, 255] width 22 height 19
type input "5:50 PM"
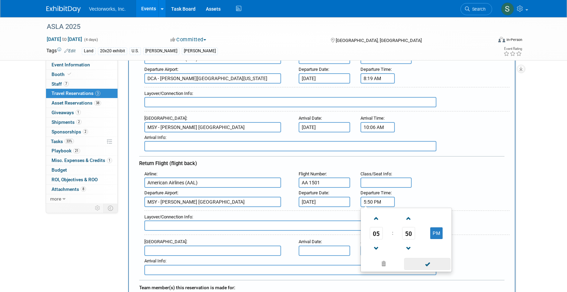
click at [433, 261] on span at bounding box center [427, 264] width 46 height 12
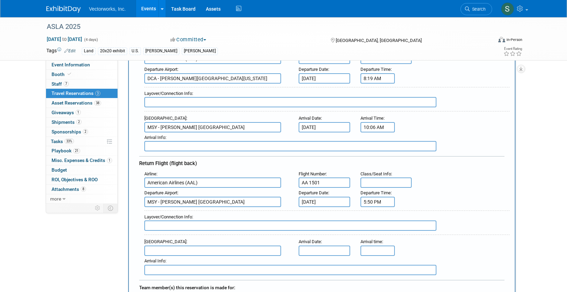
click at [234, 249] on input "text" at bounding box center [212, 250] width 137 height 10
type input "DCA - Ronald Reagan Washington National Airport"
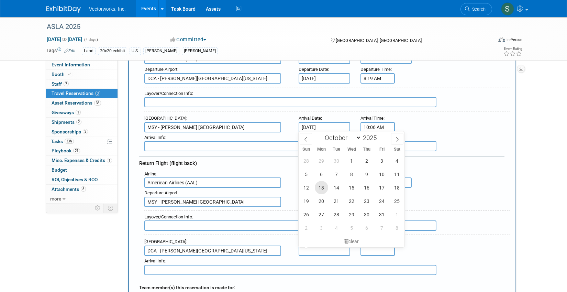
click at [322, 185] on span "13" at bounding box center [321, 187] width 13 height 13
type input "Oct 13, 2025"
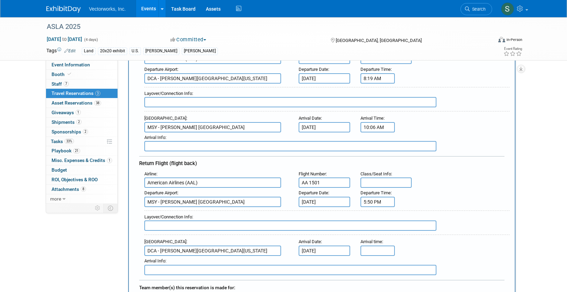
click at [371, 247] on input "text" at bounding box center [377, 250] width 34 height 10
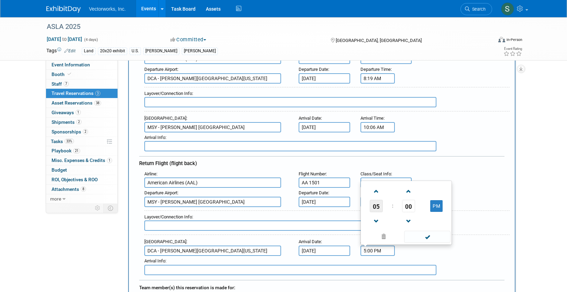
click at [371, 206] on span "05" at bounding box center [376, 206] width 13 height 12
click at [396, 220] on td "09" at bounding box center [395, 220] width 22 height 19
click at [406, 206] on span "00" at bounding box center [408, 206] width 13 height 12
click at [365, 205] on td "20" at bounding box center [373, 201] width 22 height 19
type input "9:20 PM"
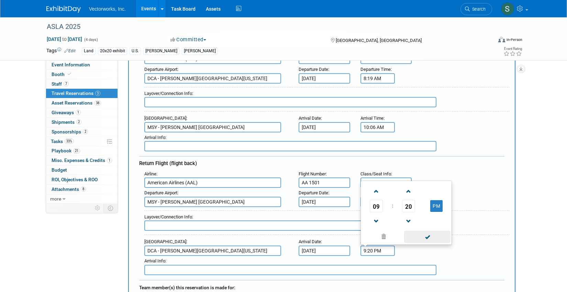
click at [423, 236] on span at bounding box center [427, 237] width 46 height 12
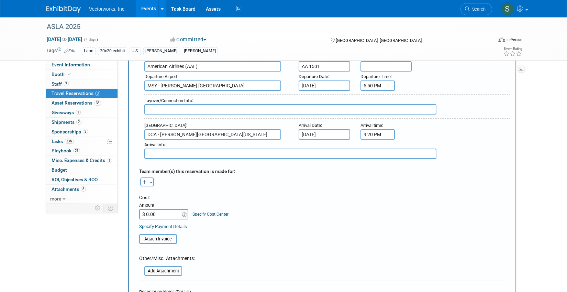
scroll to position [246, 0]
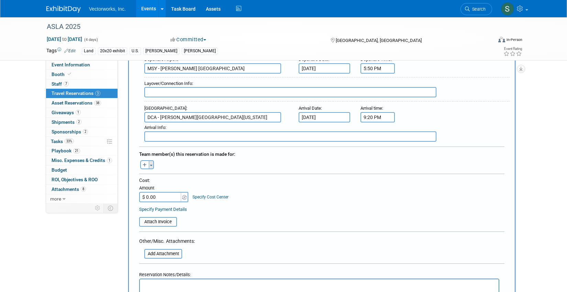
click at [151, 167] on button "Toggle Dropdown" at bounding box center [151, 164] width 5 height 9
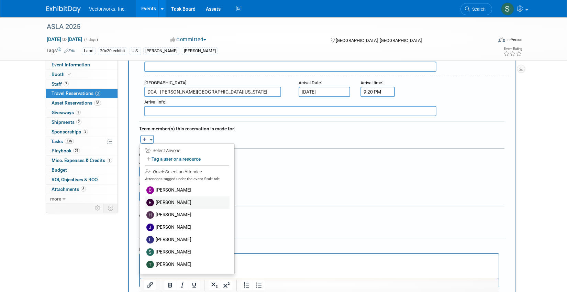
scroll to position [273, 0]
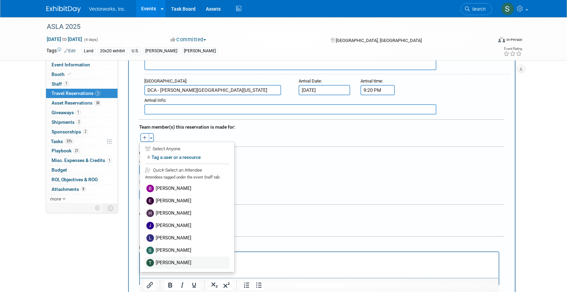
click at [168, 261] on label "Tony Kostreski" at bounding box center [187, 262] width 85 height 12
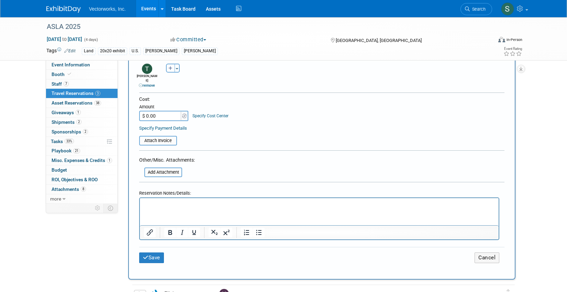
scroll to position [376, 0]
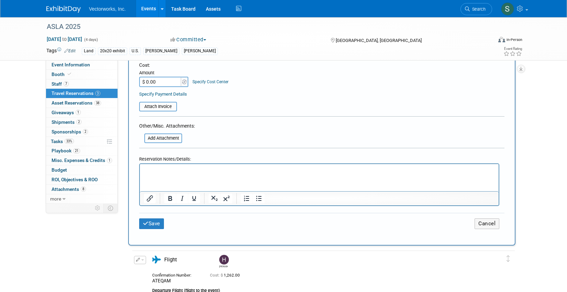
click at [163, 77] on input "$ 0.00" at bounding box center [160, 82] width 43 height 10
paste input "729"
type input "$ 729.00"
click at [152, 218] on button "Save" at bounding box center [151, 223] width 25 height 11
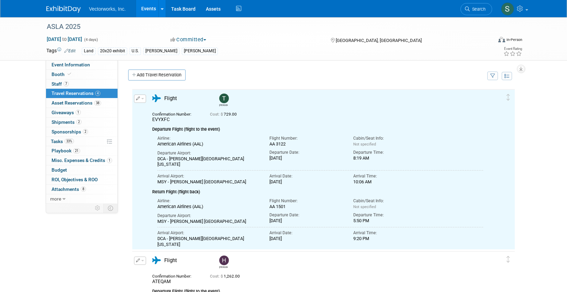
scroll to position [0, 0]
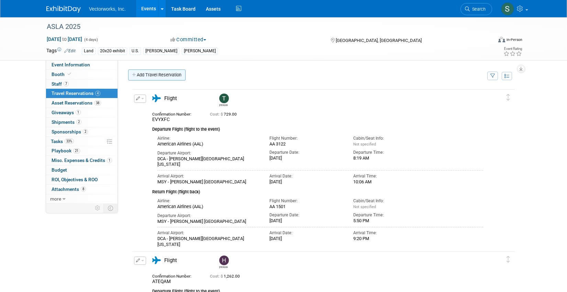
click at [176, 71] on link "Add Travel Reservation" at bounding box center [156, 74] width 57 height 11
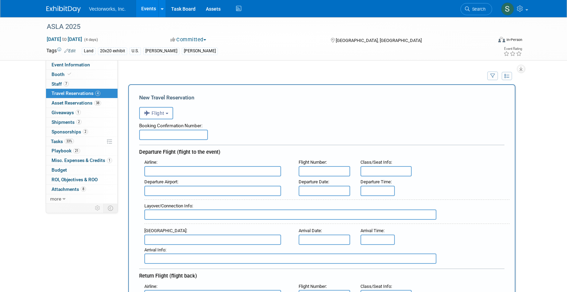
click at [179, 132] on input "text" at bounding box center [173, 135] width 69 height 10
paste input "A8XL3D"
type input "A8XL3D"
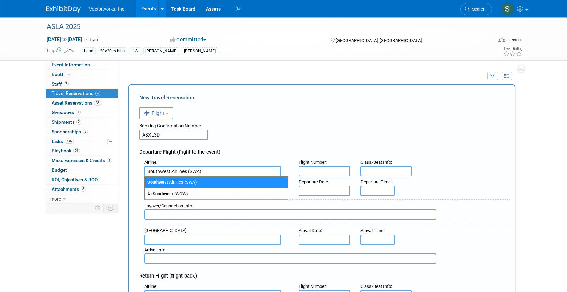
type input "Southwest Airlines (SWA)"
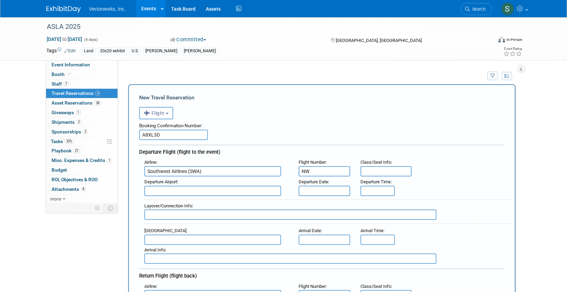
type input "N"
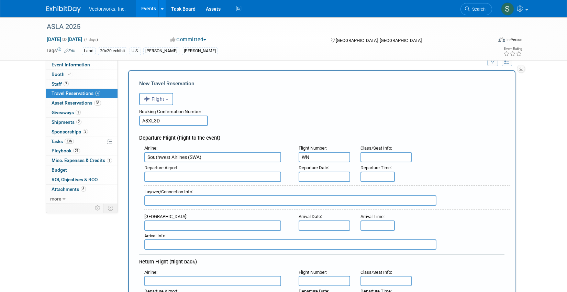
scroll to position [14, 0]
type input "WN 1282"
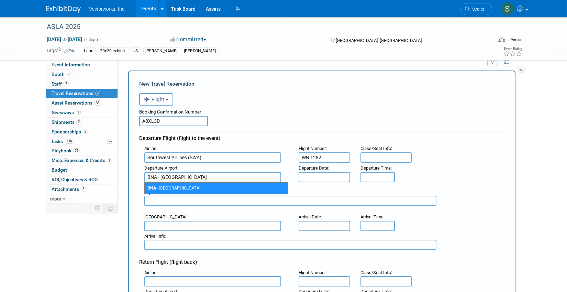
type input "BNA - Nashville International Airport"
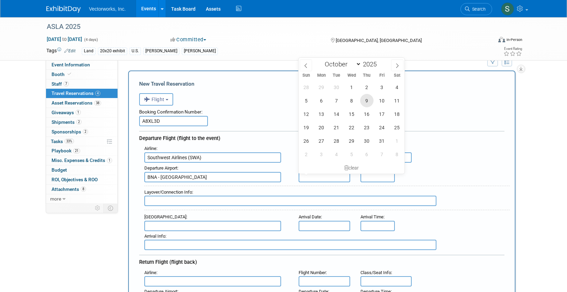
click at [367, 103] on span "9" at bounding box center [366, 100] width 13 height 13
type input "Oct 9, 2025"
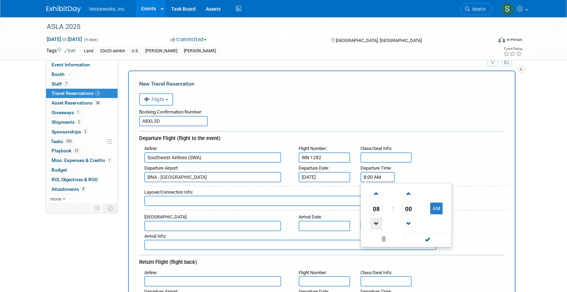
click at [376, 225] on span at bounding box center [376, 223] width 12 height 12
type input "6:00 AM"
click at [416, 236] on span at bounding box center [427, 239] width 46 height 12
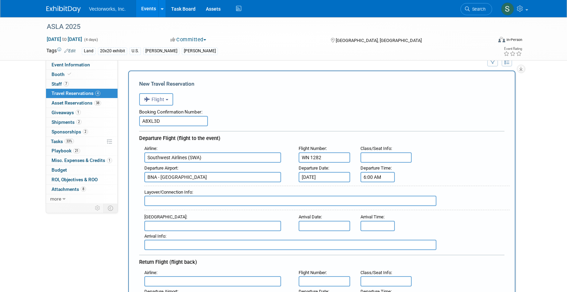
click at [211, 224] on input "text" at bounding box center [212, 226] width 137 height 10
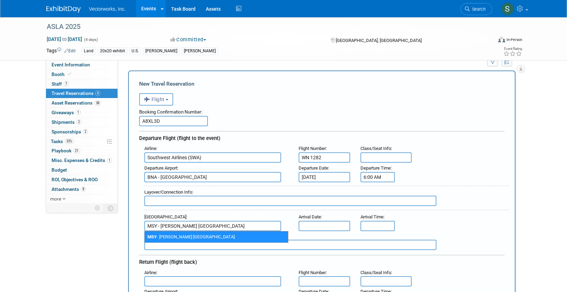
type input "MSY - Louis Armstrong New Orleans International Airport"
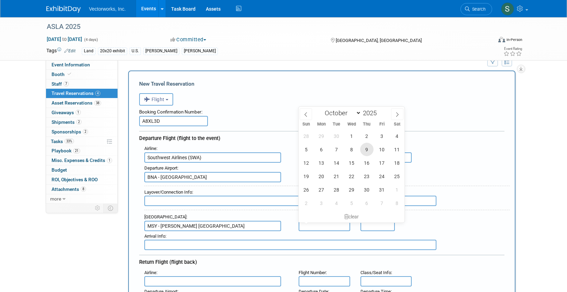
click at [368, 149] on span "9" at bounding box center [366, 149] width 13 height 13
type input "Oct 9, 2025"
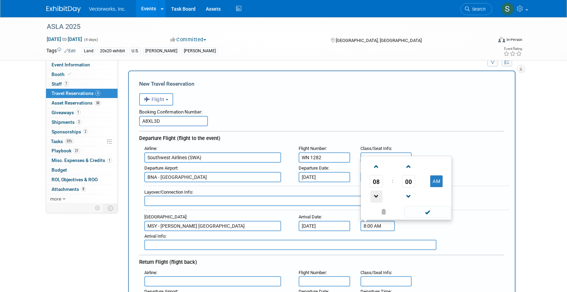
click at [375, 198] on span at bounding box center [376, 196] width 12 height 12
click at [412, 179] on span "00" at bounding box center [408, 181] width 13 height 12
click at [437, 177] on td "35" at bounding box center [439, 177] width 22 height 19
click at [423, 216] on span at bounding box center [427, 212] width 46 height 12
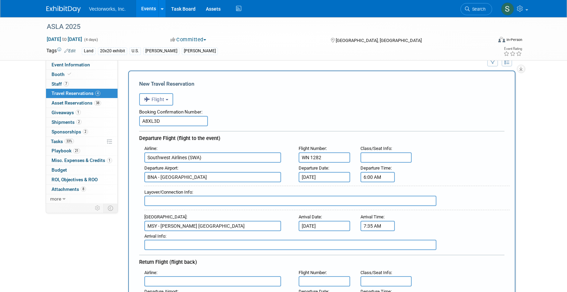
click at [382, 224] on input "7:35 AM" at bounding box center [377, 226] width 34 height 10
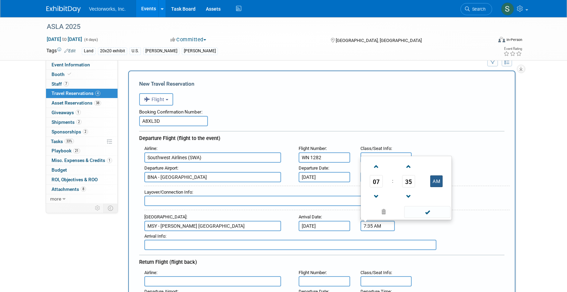
click at [436, 184] on button "AM" at bounding box center [436, 181] width 12 height 12
type input "7:35 PM"
click at [434, 212] on span at bounding box center [427, 212] width 46 height 12
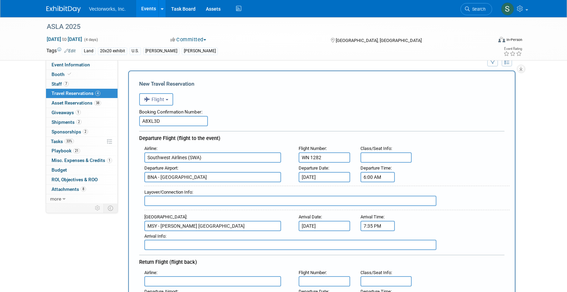
click at [389, 177] on input "6:00 AM" at bounding box center [377, 177] width 34 height 10
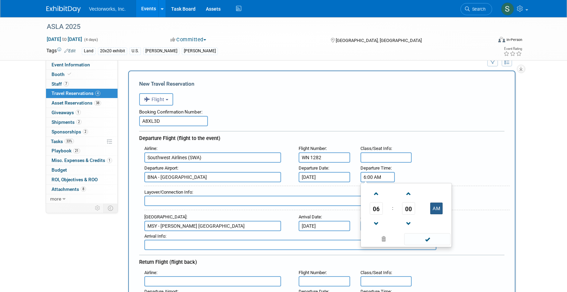
click at [437, 208] on button "AM" at bounding box center [436, 208] width 12 height 12
type input "6:00 PM"
click at [432, 240] on span at bounding box center [427, 239] width 46 height 12
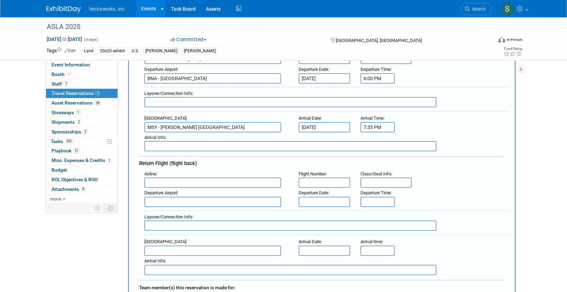
scroll to position [123, 0]
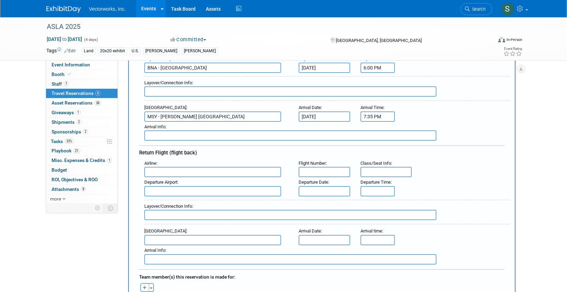
click at [197, 172] on input "text" at bounding box center [212, 172] width 137 height 10
type input "m"
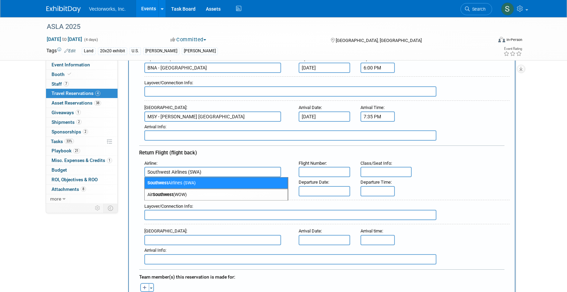
type input "Southwest Airlines (SWA)"
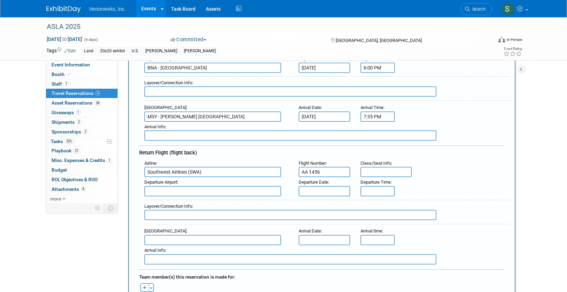
type input "AA 1456"
type input "MSY - Louis Armstrong New Orleans International Airport"
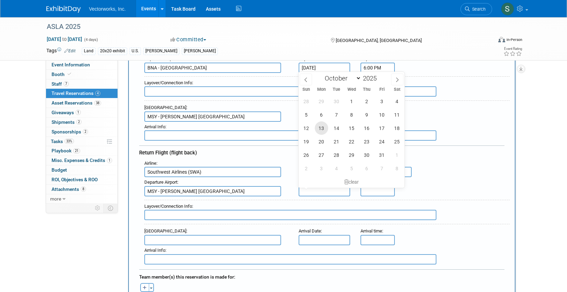
click at [320, 128] on span "13" at bounding box center [321, 127] width 13 height 13
type input "Oct 13, 2025"
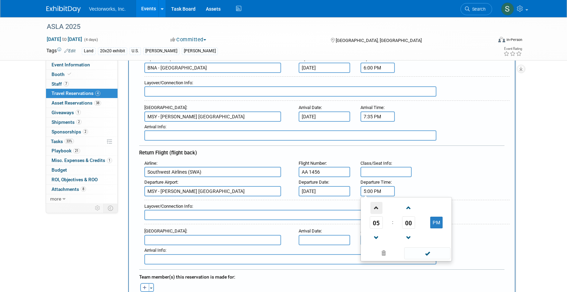
click at [374, 211] on span at bounding box center [376, 208] width 12 height 12
click at [411, 223] on span "00" at bounding box center [408, 222] width 13 height 12
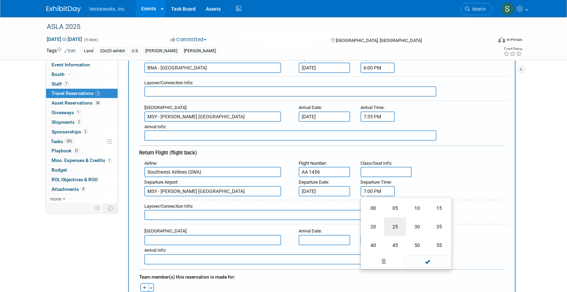
click at [396, 225] on td "25" at bounding box center [395, 226] width 22 height 19
type input "7:25 PM"
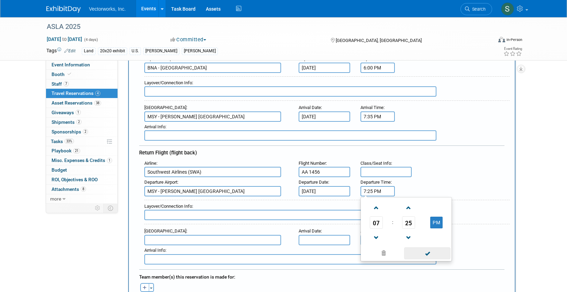
click at [428, 252] on span at bounding box center [427, 253] width 46 height 12
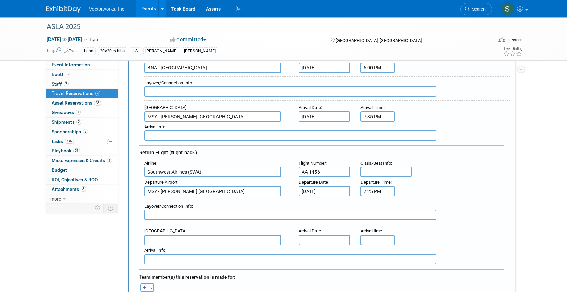
click at [221, 237] on input "text" at bounding box center [212, 240] width 137 height 10
type input "BNA - Nashville International Airport"
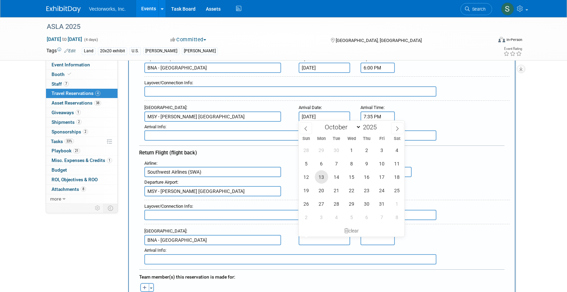
click at [326, 174] on span "13" at bounding box center [321, 176] width 13 height 13
type input "Oct 13, 2025"
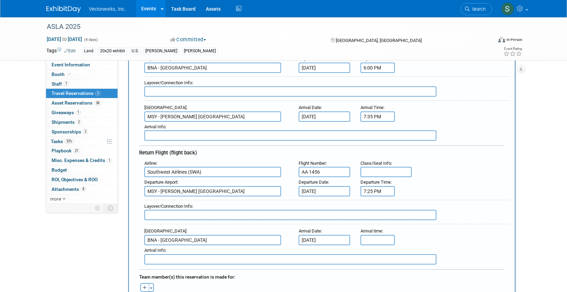
click at [376, 236] on input "text" at bounding box center [377, 240] width 34 height 10
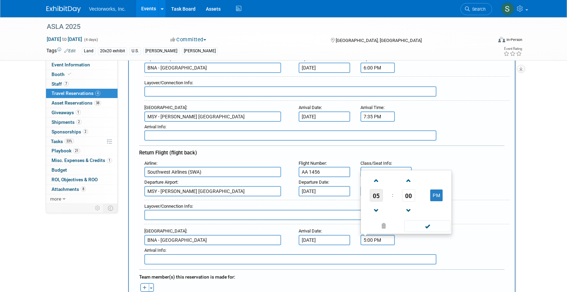
click at [379, 193] on span "05" at bounding box center [376, 195] width 13 height 12
click at [371, 206] on td "08" at bounding box center [373, 209] width 22 height 19
click at [408, 196] on span "00" at bounding box center [408, 195] width 13 height 12
click at [440, 211] on td "55" at bounding box center [439, 209] width 22 height 19
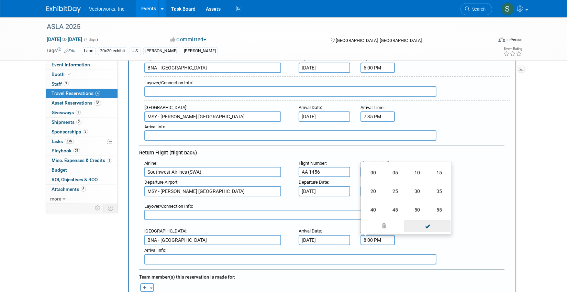
type input "8:55 PM"
click at [429, 226] on span at bounding box center [427, 226] width 46 height 12
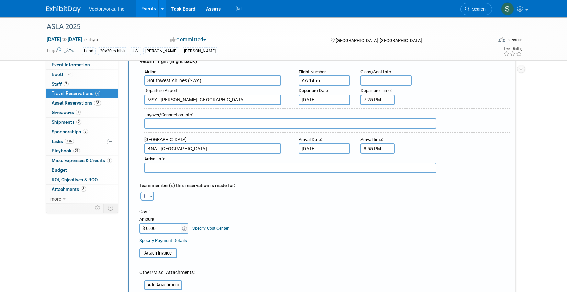
scroll to position [270, 0]
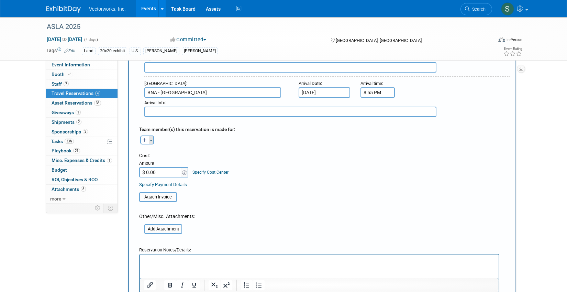
click at [152, 141] on span "button" at bounding box center [151, 140] width 3 height 1
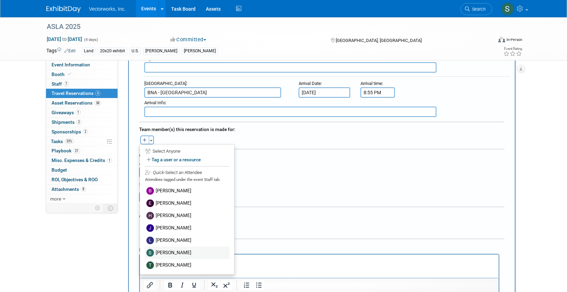
click at [172, 255] on label "Shauna Bruno" at bounding box center [187, 252] width 85 height 12
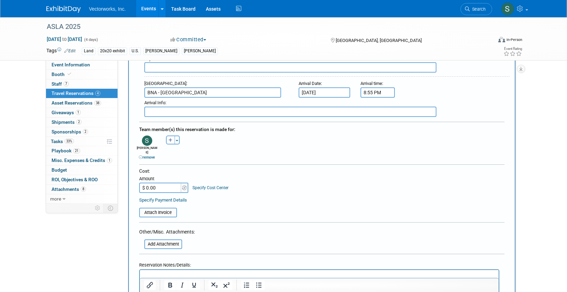
click at [164, 184] on input "$ 0.00" at bounding box center [160, 187] width 43 height 10
paste input "526"
type input "$ 526.00"
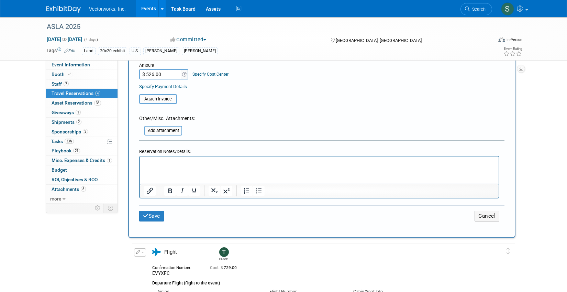
scroll to position [402, 0]
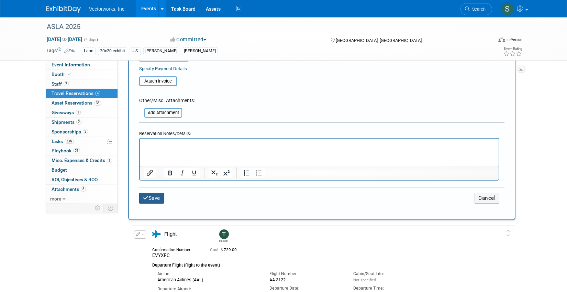
click at [155, 193] on button "Save" at bounding box center [151, 198] width 25 height 11
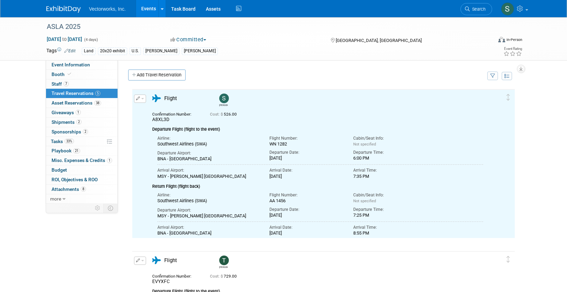
scroll to position [0, 0]
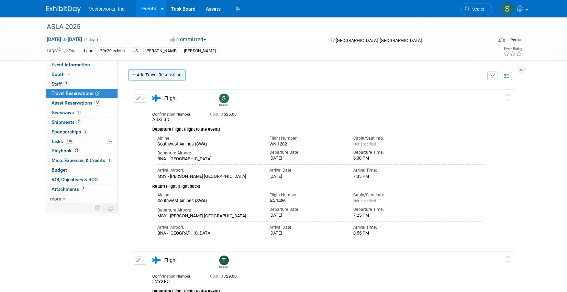
click at [169, 76] on link "Add Travel Reservation" at bounding box center [156, 74] width 57 height 11
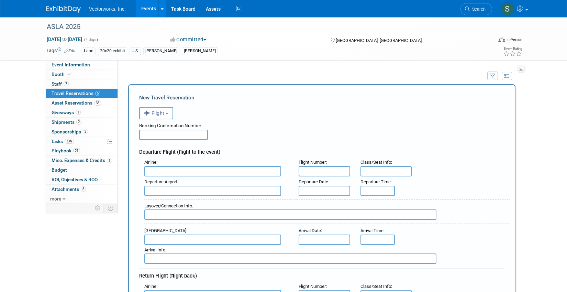
click at [164, 138] on input "text" at bounding box center [173, 135] width 69 height 10
paste input "D20FY5"
type input "D20FY5"
type input "United Airlines (UAL)"
type input "UA 5679"
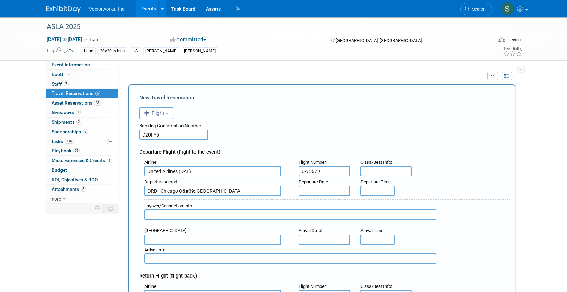
type input "ORD - Chicago O&#39;Hare International Airport"
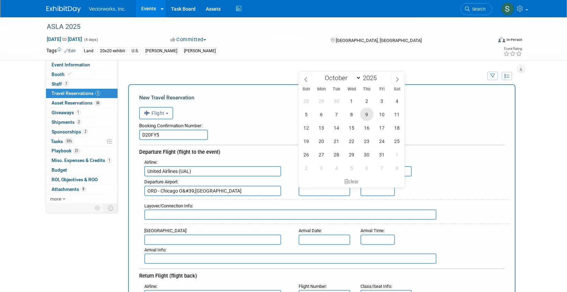
click at [367, 115] on span "9" at bounding box center [366, 114] width 13 height 13
type input "Oct 9, 2025"
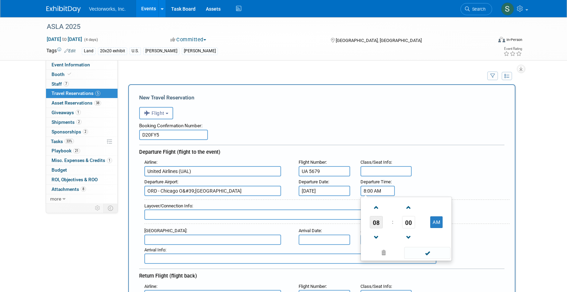
click at [377, 222] on span "08" at bounding box center [376, 222] width 13 height 12
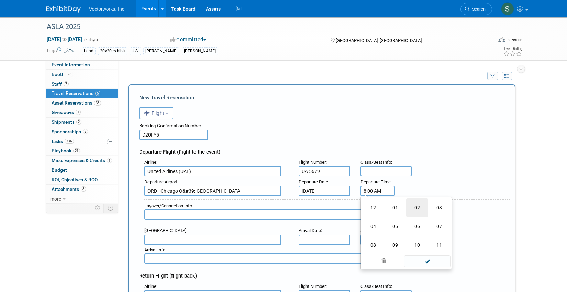
click at [413, 211] on td "02" at bounding box center [417, 207] width 22 height 19
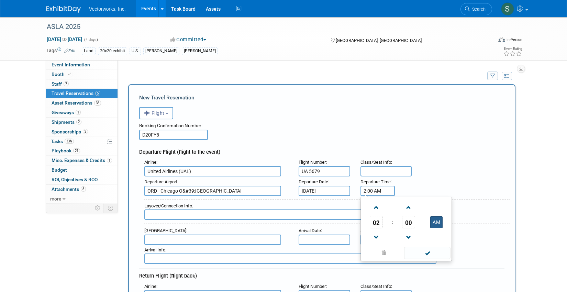
click at [436, 222] on button "AM" at bounding box center [436, 222] width 12 height 12
type input "2:00 PM"
click at [434, 250] on span at bounding box center [427, 253] width 46 height 12
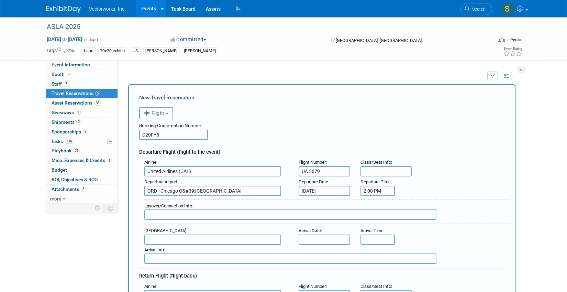
click at [232, 234] on input "text" at bounding box center [212, 239] width 137 height 10
type input "MSY - Louis Armstrong New Orleans International Airport"
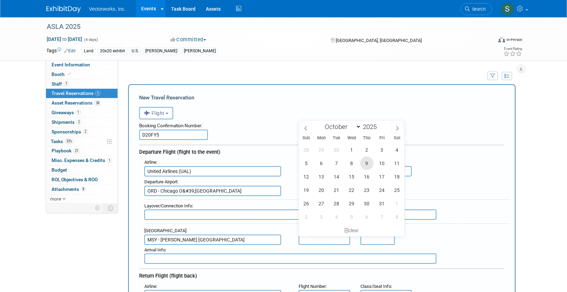
click at [364, 164] on span "9" at bounding box center [366, 162] width 13 height 13
type input "Oct 9, 2025"
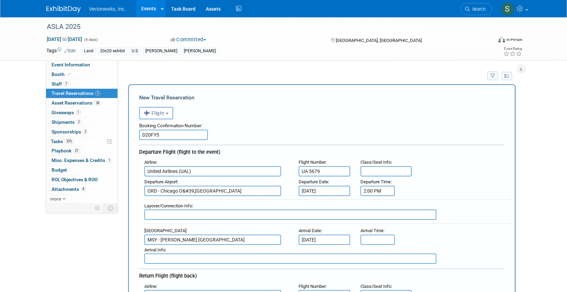
click at [373, 241] on input "text" at bounding box center [377, 239] width 34 height 10
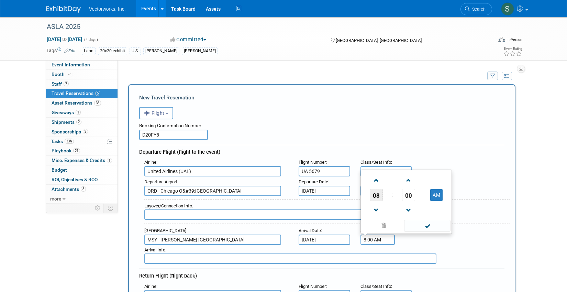
click at [377, 198] on span "08" at bounding box center [376, 195] width 13 height 12
click at [376, 194] on td "04" at bounding box center [373, 190] width 22 height 19
click at [410, 195] on span "00" at bounding box center [408, 195] width 13 height 12
click at [410, 195] on td "30" at bounding box center [417, 190] width 22 height 19
click at [409, 181] on span at bounding box center [409, 180] width 12 height 12
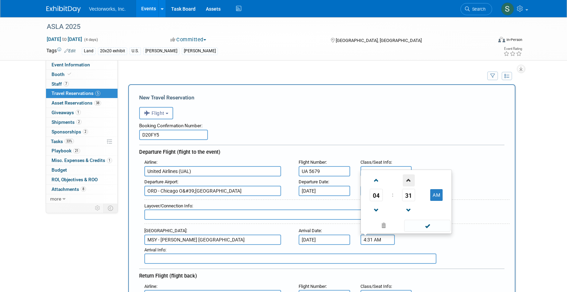
click at [409, 181] on span at bounding box center [409, 180] width 12 height 12
click at [435, 193] on button "AM" at bounding box center [436, 195] width 12 height 12
type input "4:32 PM"
click at [427, 223] on span at bounding box center [427, 226] width 46 height 12
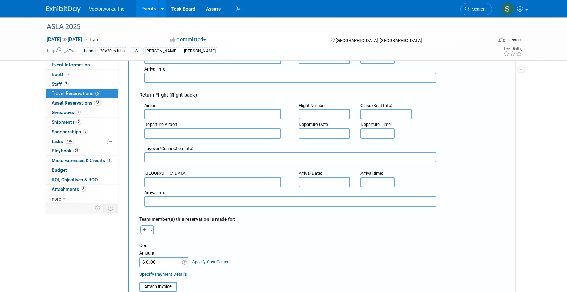
scroll to position [196, 0]
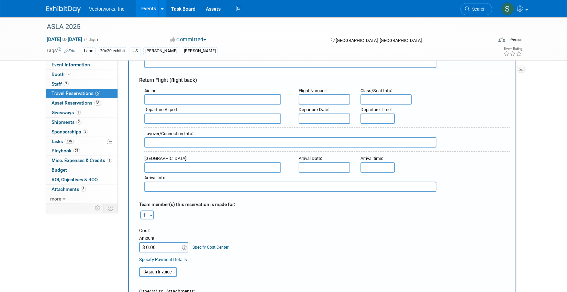
click at [204, 104] on input "text" at bounding box center [212, 99] width 137 height 10
type input "United Airlines (UAL)"
type input "UA 1830"
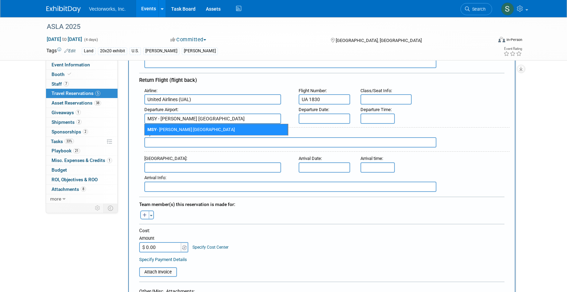
type input "MSY - Louis Armstrong New Orleans International Airport"
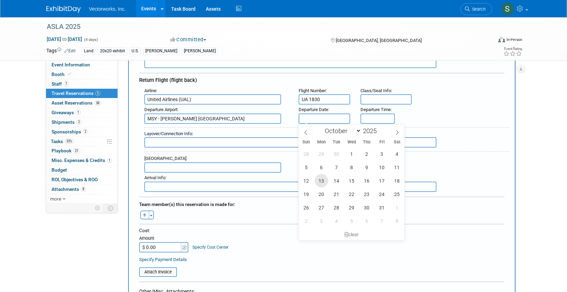
click at [320, 177] on span "13" at bounding box center [321, 180] width 13 height 13
type input "Oct 13, 2025"
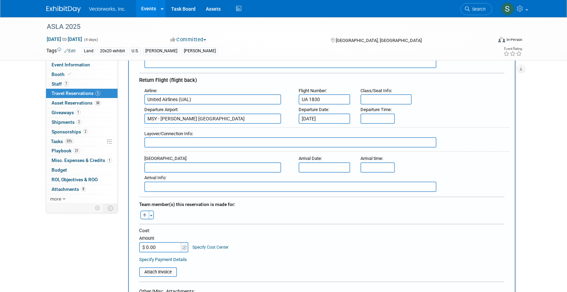
click at [383, 126] on div "Layover/Connection Info :" at bounding box center [324, 139] width 370 height 30
click at [379, 119] on input "text" at bounding box center [377, 118] width 34 height 10
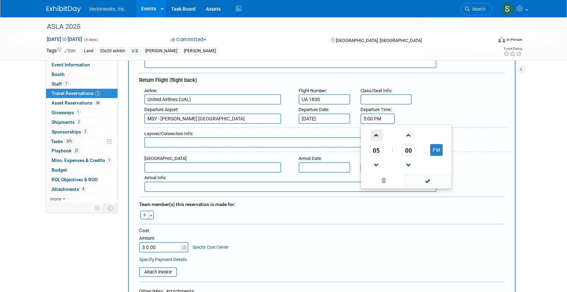
click at [375, 134] on span at bounding box center [376, 135] width 12 height 12
click at [431, 147] on button "PM" at bounding box center [436, 150] width 12 height 12
type input "7:00 AM"
click at [430, 178] on span at bounding box center [427, 181] width 46 height 12
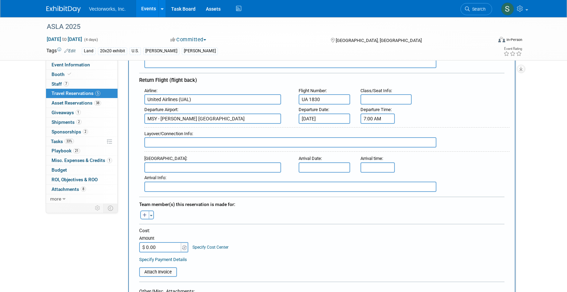
click at [223, 166] on input "text" at bounding box center [212, 167] width 137 height 10
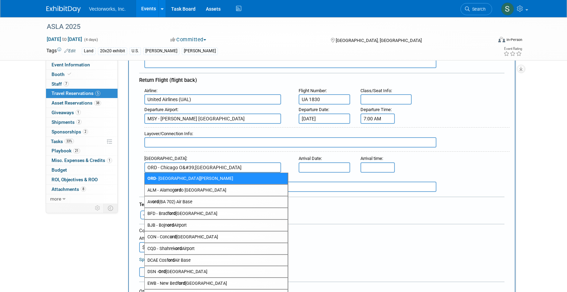
type input "ORD - Chicago O&#39;Hare International Airport"
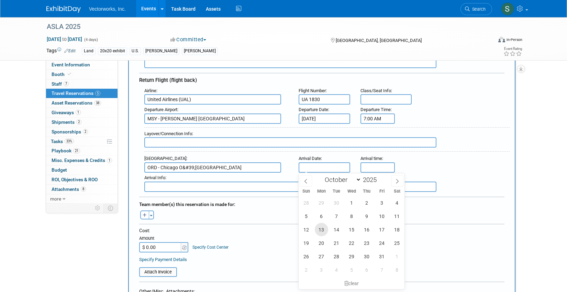
click at [324, 230] on span "13" at bounding box center [321, 229] width 13 height 13
type input "Oct 13, 2025"
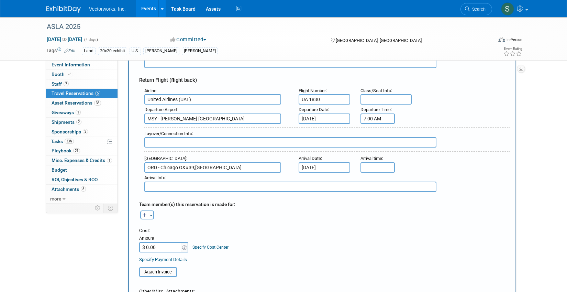
click at [381, 163] on input "text" at bounding box center [377, 167] width 34 height 10
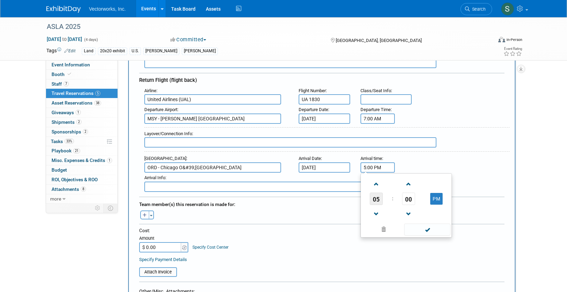
click at [380, 199] on span "05" at bounding box center [376, 198] width 13 height 12
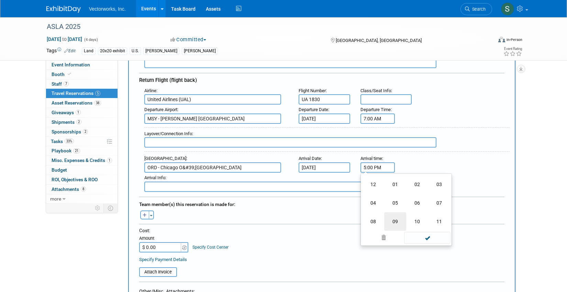
click at [398, 217] on td "09" at bounding box center [395, 221] width 22 height 19
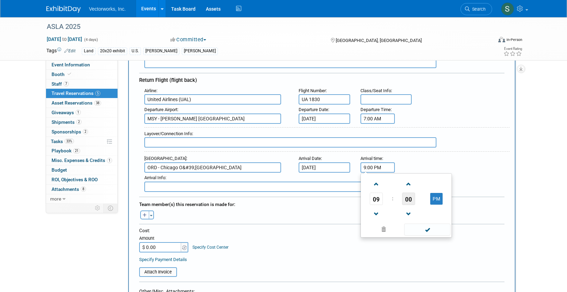
click at [406, 198] on span "00" at bounding box center [408, 198] width 13 height 12
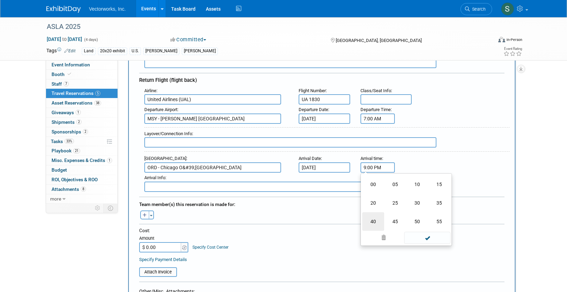
click at [379, 216] on td "40" at bounding box center [373, 221] width 22 height 19
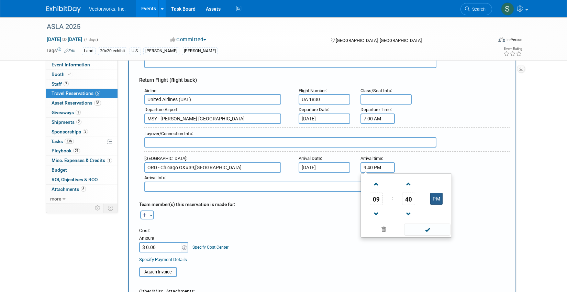
click at [437, 197] on button "PM" at bounding box center [436, 199] width 12 height 12
type input "9:40 AM"
click at [434, 228] on span at bounding box center [427, 229] width 46 height 12
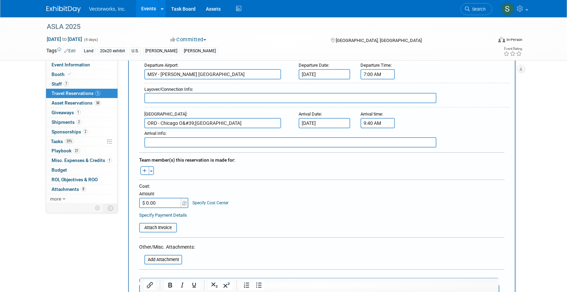
scroll to position [248, 0]
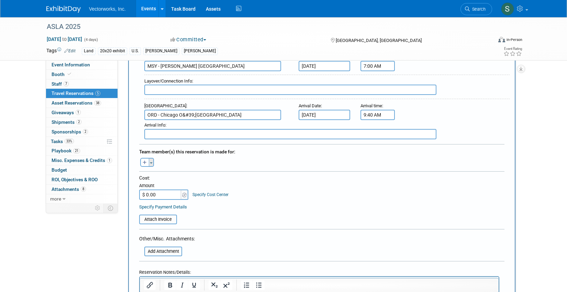
click at [151, 161] on button "Toggle Dropdown" at bounding box center [151, 162] width 5 height 9
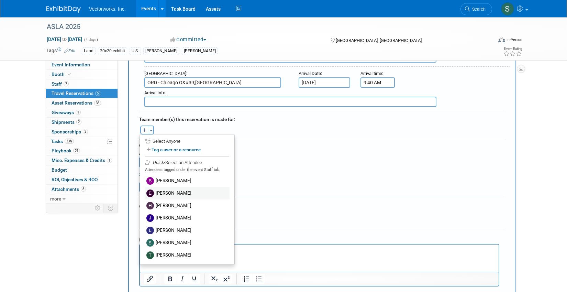
scroll to position [280, 0]
click at [169, 214] on label "Jennifer Niziolek" at bounding box center [187, 218] width 85 height 12
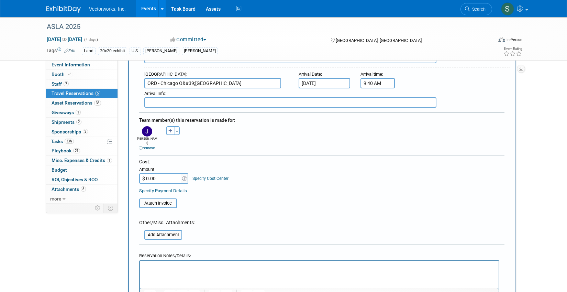
click at [170, 174] on input "$ 0.00" at bounding box center [160, 178] width 43 height 10
paste input "549"
type input "$ 549.00"
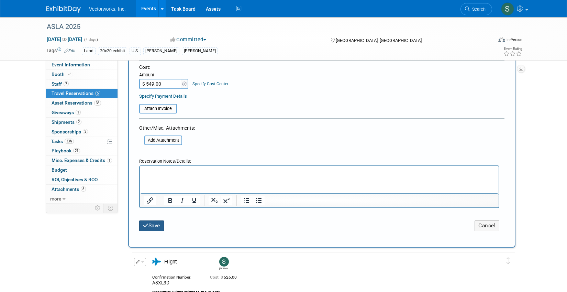
click at [154, 220] on button "Save" at bounding box center [151, 225] width 25 height 11
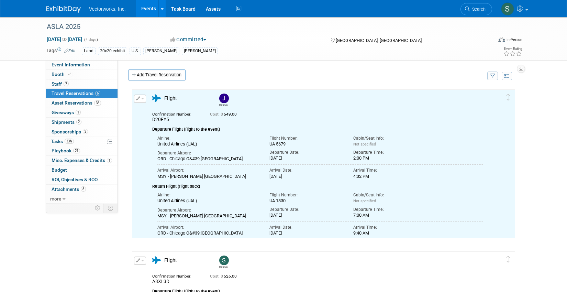
scroll to position [0, 0]
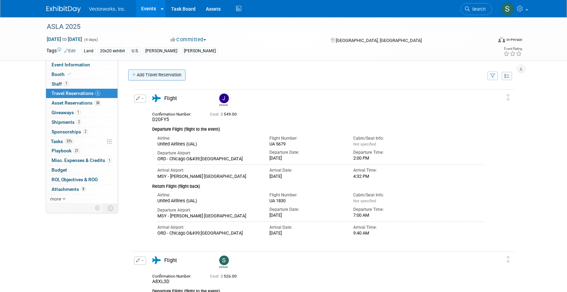
click at [156, 79] on link "Add Travel Reservation" at bounding box center [156, 74] width 57 height 11
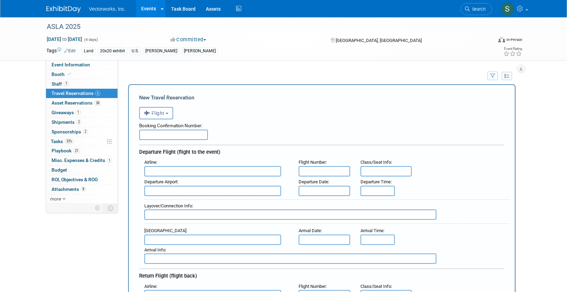
click at [196, 135] on input "text" at bounding box center [173, 135] width 69 height 10
paste input "A7URX7"
type input "A7URX7"
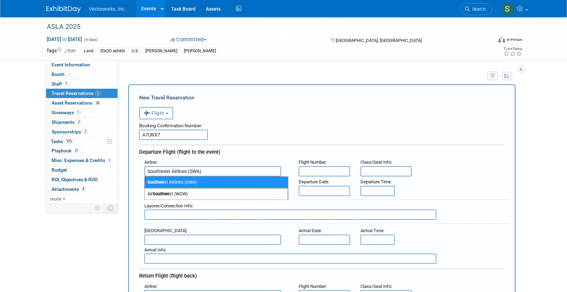
type input "Southwest Airlines (SWA)"
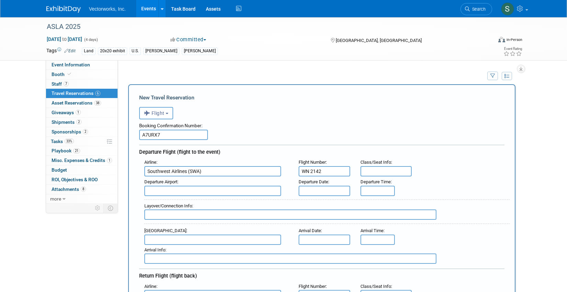
type input "WN 2142"
type input "BWI - Baltimore/Washington International Thurgood Marshall Airport"
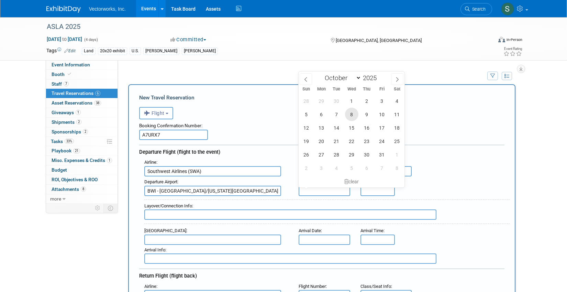
click at [353, 112] on span "8" at bounding box center [351, 114] width 13 height 13
type input "Oct 8, 2025"
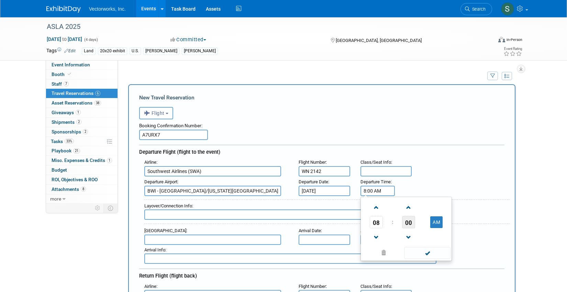
click at [404, 220] on span "00" at bounding box center [408, 222] width 13 height 12
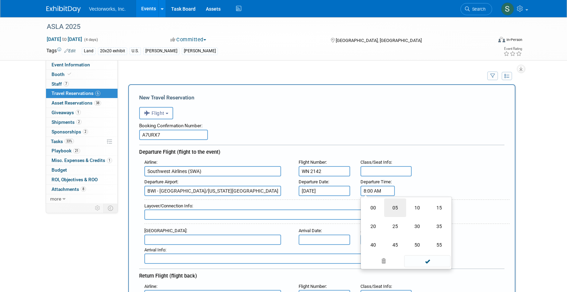
click at [388, 206] on td "05" at bounding box center [395, 207] width 22 height 19
type input "8:05 AM"
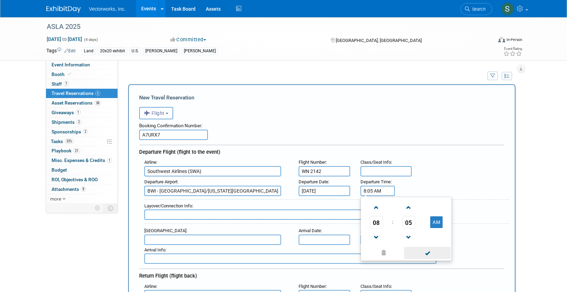
click at [427, 255] on span at bounding box center [427, 253] width 46 height 12
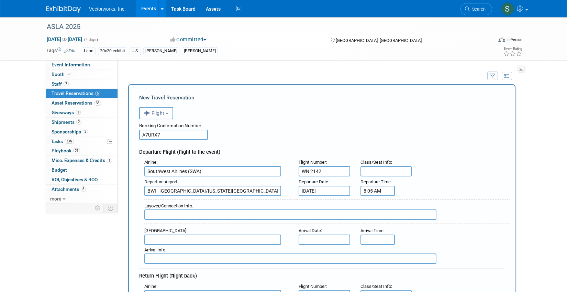
click at [200, 240] on input "text" at bounding box center [212, 239] width 137 height 10
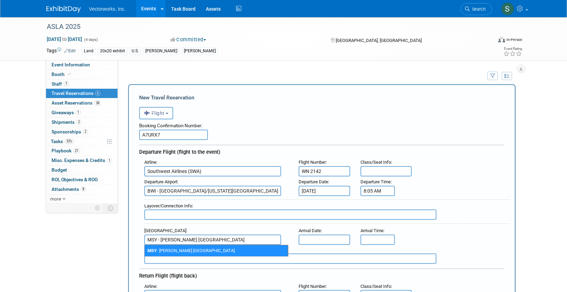
type input "MSY - Louis Armstrong New Orleans International Airport"
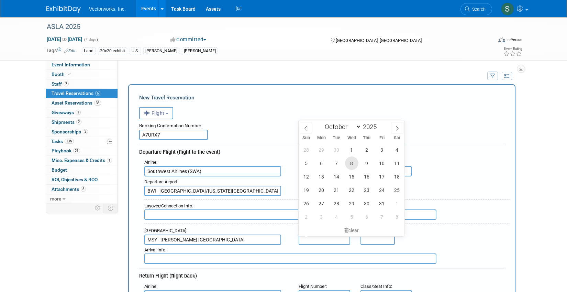
click at [353, 161] on span "8" at bounding box center [351, 162] width 13 height 13
type input "Oct 8, 2025"
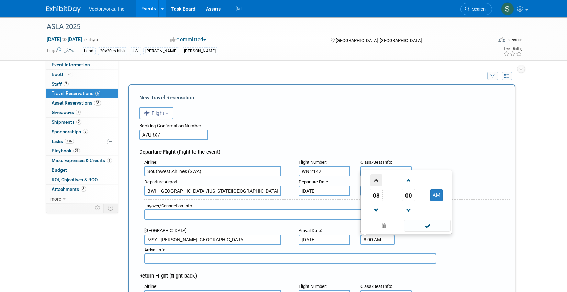
click at [377, 183] on span at bounding box center [376, 180] width 12 height 12
click at [417, 199] on td "00" at bounding box center [408, 195] width 29 height 12
click at [412, 198] on span "00" at bounding box center [408, 195] width 13 height 12
click at [417, 205] on td "50" at bounding box center [417, 209] width 22 height 19
type input "9:50 AM"
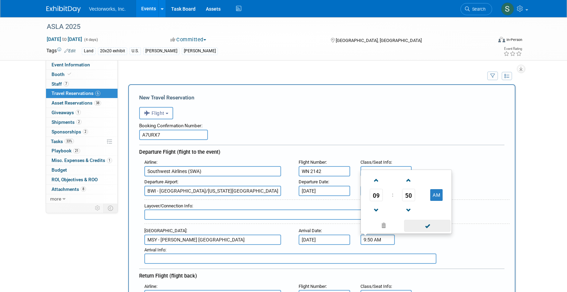
click at [431, 225] on span at bounding box center [427, 226] width 46 height 12
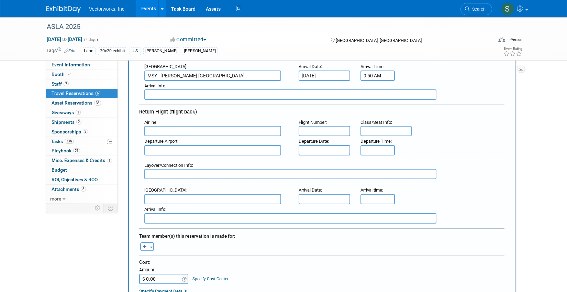
scroll to position [166, 0]
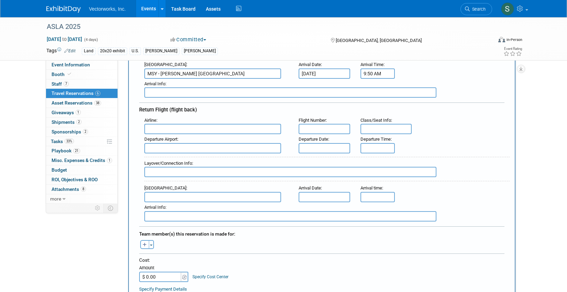
click at [238, 129] on input "text" at bounding box center [212, 129] width 137 height 10
type input "Southwest Airlines (SWA)"
type input "WN 2238"
type input "MSY - Louis Armstrong New Orleans International Airport"
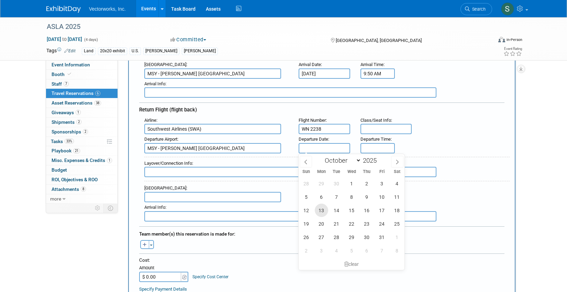
click at [319, 211] on span "13" at bounding box center [321, 209] width 13 height 13
type input "Oct 13, 2025"
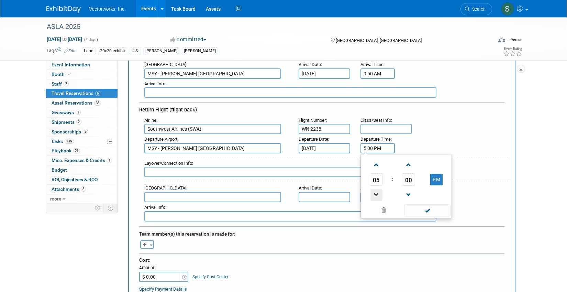
click at [377, 195] on span at bounding box center [376, 195] width 12 height 12
click at [407, 182] on span "00" at bounding box center [408, 179] width 13 height 12
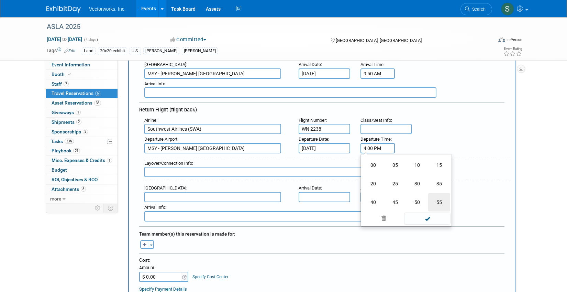
click at [437, 200] on td "55" at bounding box center [439, 202] width 22 height 19
type input "4:55 PM"
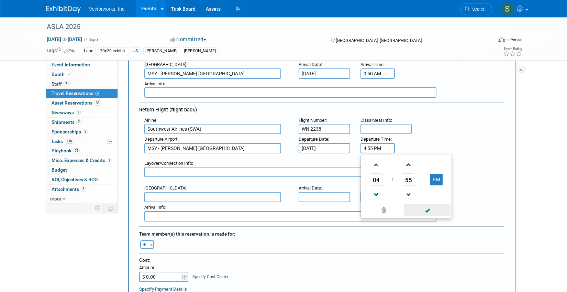
click at [428, 209] on span at bounding box center [427, 210] width 46 height 12
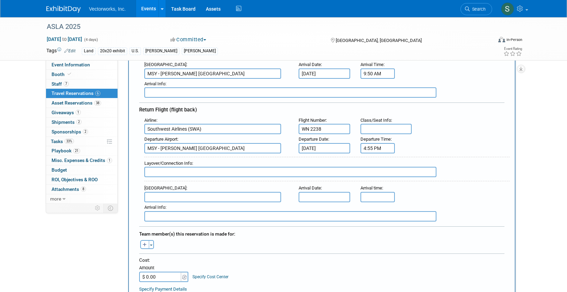
click at [215, 195] on input "text" at bounding box center [212, 197] width 137 height 10
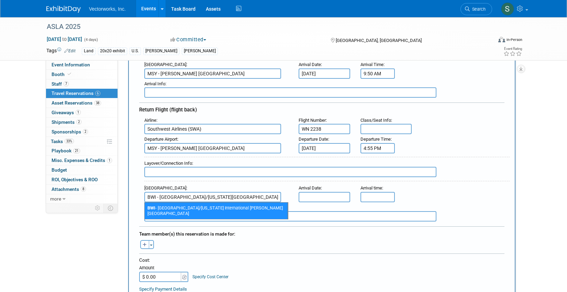
type input "BWI - Baltimore/Washington International Thurgood Marshall Airport"
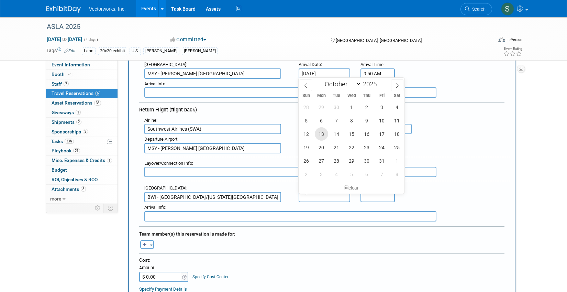
click at [319, 138] on span "13" at bounding box center [321, 133] width 13 height 13
type input "Oct 13, 2025"
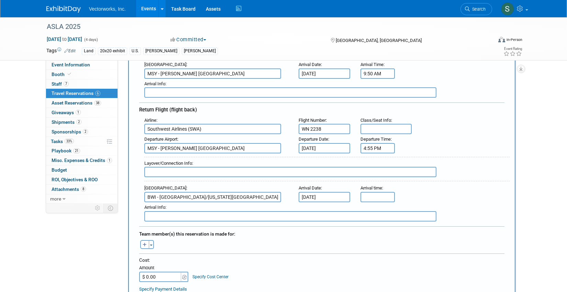
click at [366, 197] on input "text" at bounding box center [377, 197] width 34 height 10
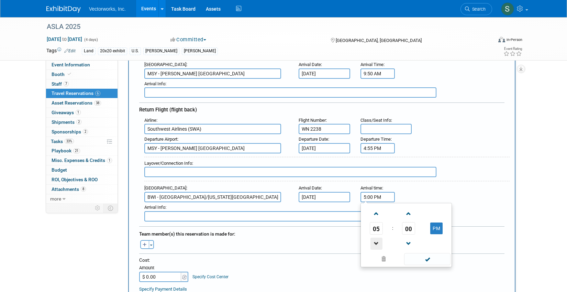
click at [371, 244] on span at bounding box center [376, 243] width 12 height 12
click at [412, 226] on span "00" at bounding box center [408, 228] width 13 height 12
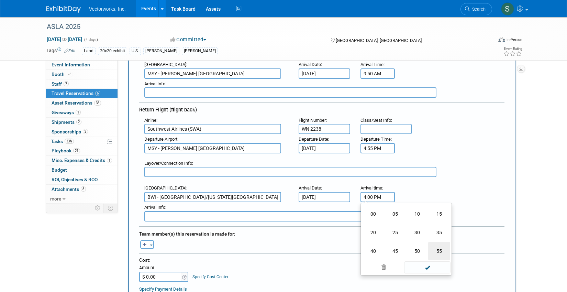
click at [434, 255] on td "55" at bounding box center [439, 251] width 22 height 19
type input "4:55 PM"
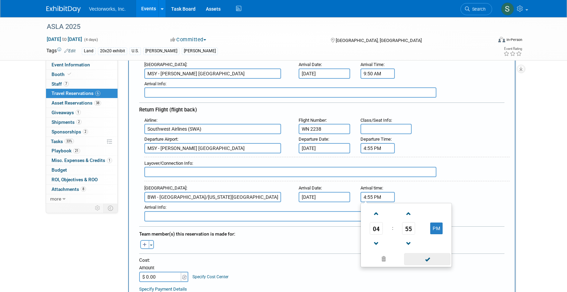
click at [423, 260] on span at bounding box center [427, 259] width 46 height 12
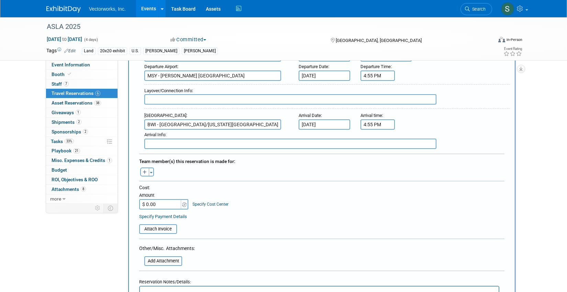
scroll to position [271, 0]
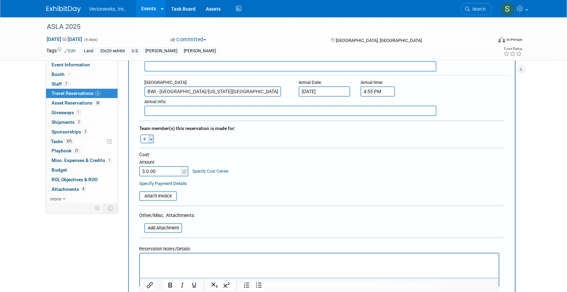
click at [149, 135] on button "Toggle Dropdown" at bounding box center [151, 138] width 5 height 9
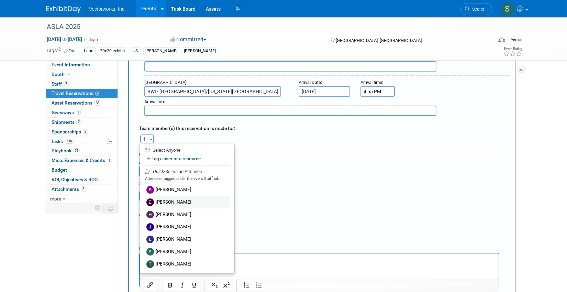
click at [169, 202] on label "Eric Gilbey" at bounding box center [187, 202] width 85 height 12
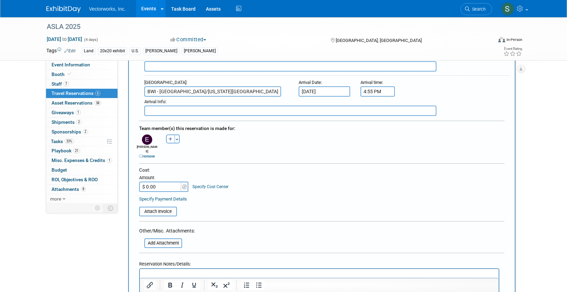
click at [175, 181] on input "$ 0.00" at bounding box center [160, 186] width 43 height 10
paste input "926"
type input "$ 926.00"
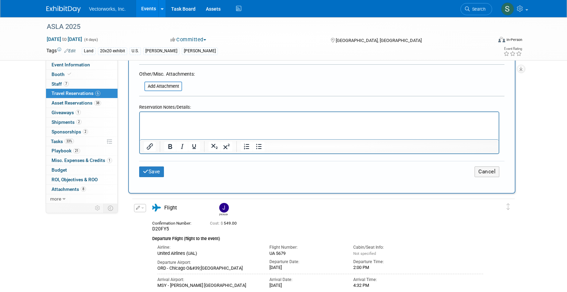
scroll to position [461, 0]
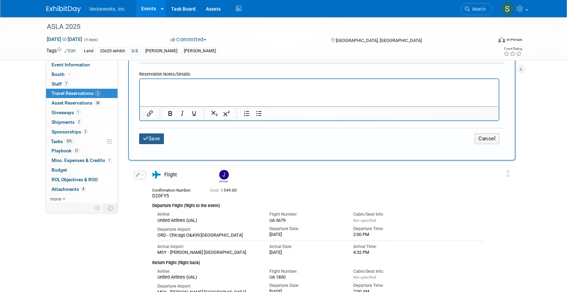
click at [154, 134] on button "Save" at bounding box center [151, 138] width 25 height 11
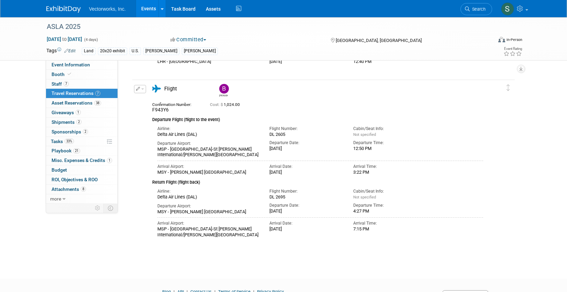
scroll to position [1051, 0]
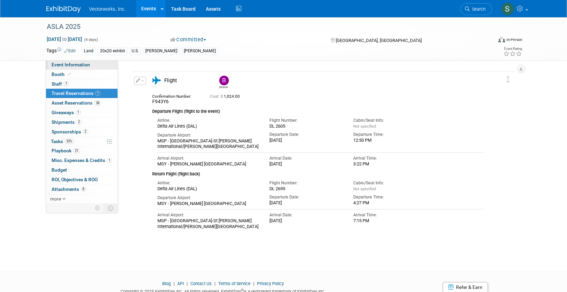
click at [77, 66] on span "Event Information" at bounding box center [71, 64] width 38 height 5
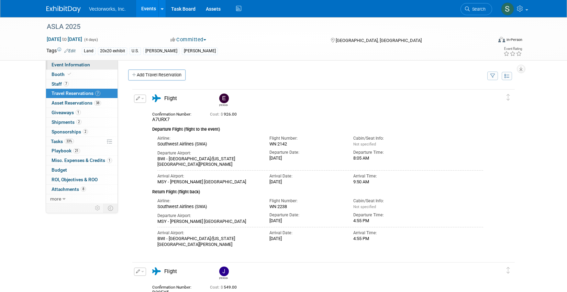
select select "Tania Arabian"
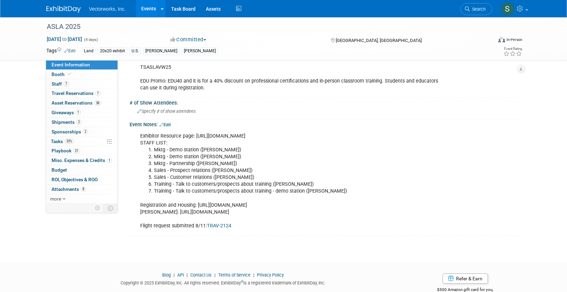
scroll to position [507, 0]
drag, startPoint x: 198, startPoint y: 234, endPoint x: 431, endPoint y: 233, distance: 233.0
click at [431, 233] on div "Exhibitor Resource page: https://advertise.asla.org/2025-expo/2025-exhibitor-an…" at bounding box center [290, 181] width 310 height 103
copy div "https://registration.experientevent.com/ShowASL251/Flow/EXH#!/registrant//Dashb…"
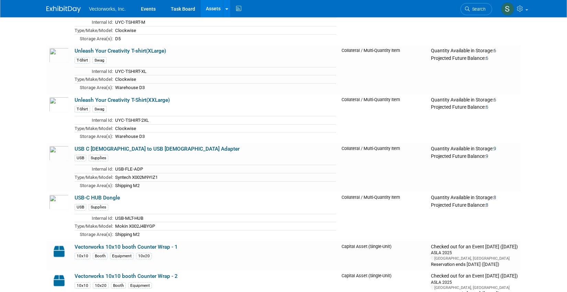
scroll to position [8373, 0]
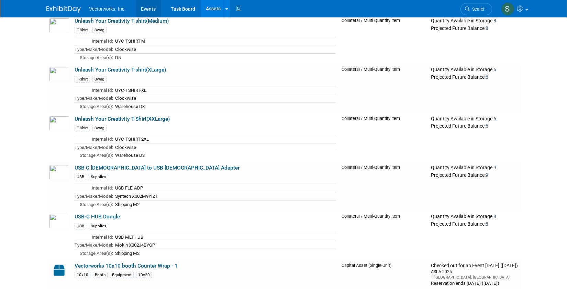
click at [149, 8] on link "Events" at bounding box center [148, 8] width 25 height 17
